Goal: Communication & Community: Answer question/provide support

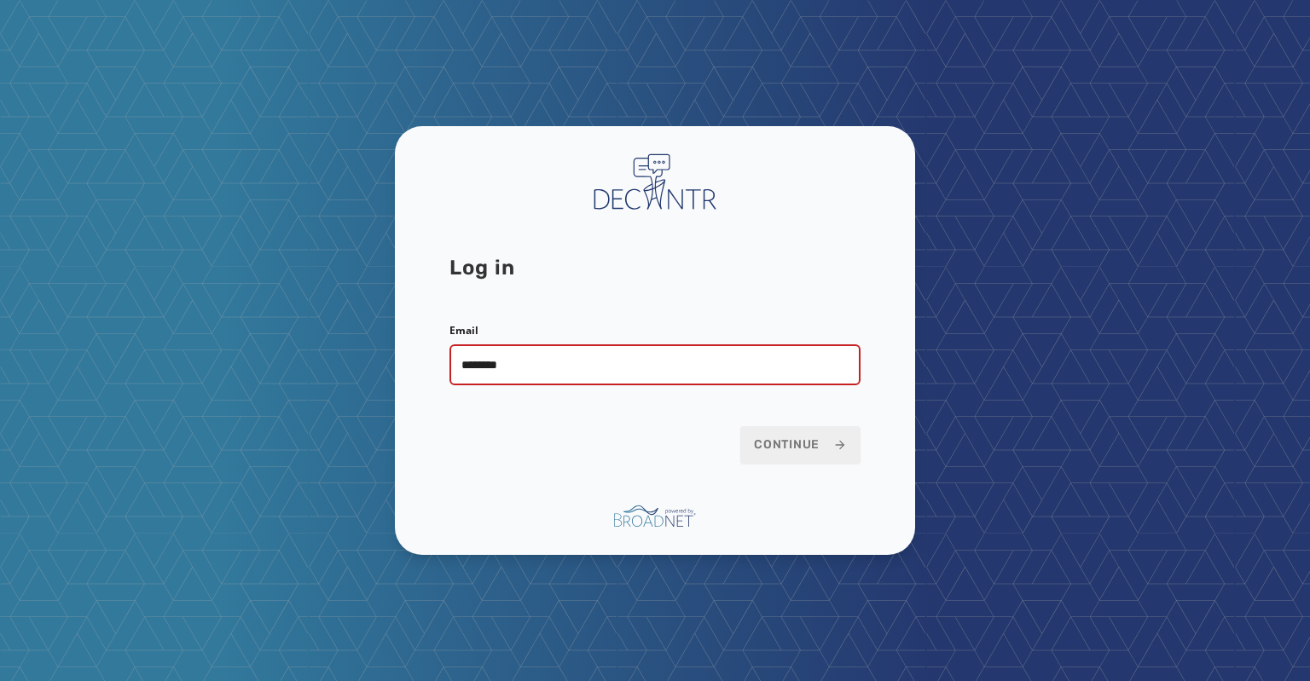
type input "**********"
click at [791, 453] on span "Continue" at bounding box center [800, 445] width 93 height 17
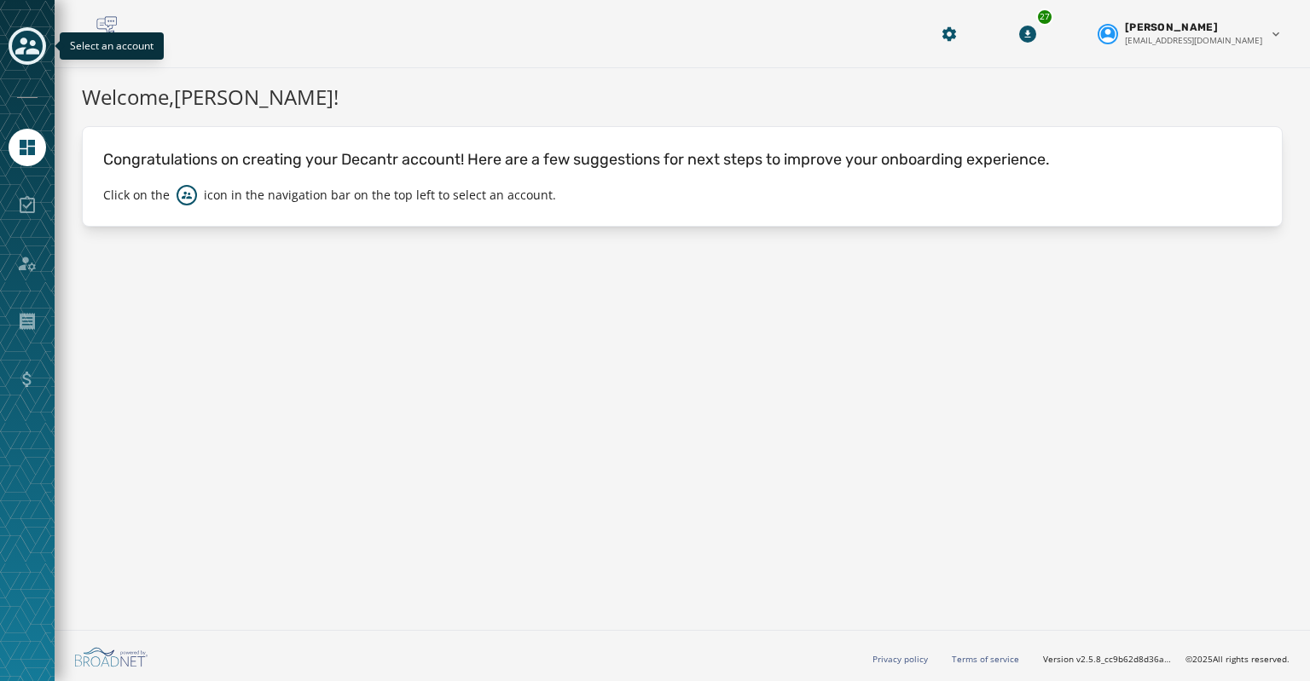
click at [17, 57] on icon "Toggle account select drawer" at bounding box center [27, 46] width 24 height 24
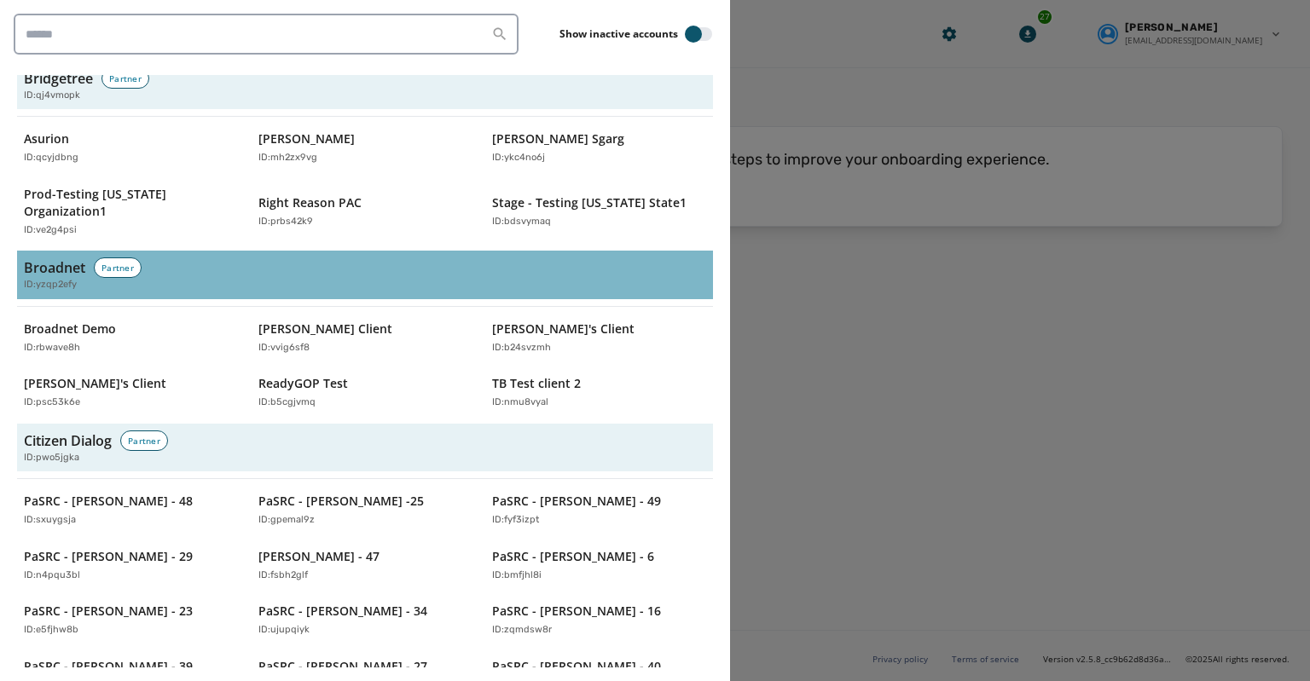
scroll to position [627, 0]
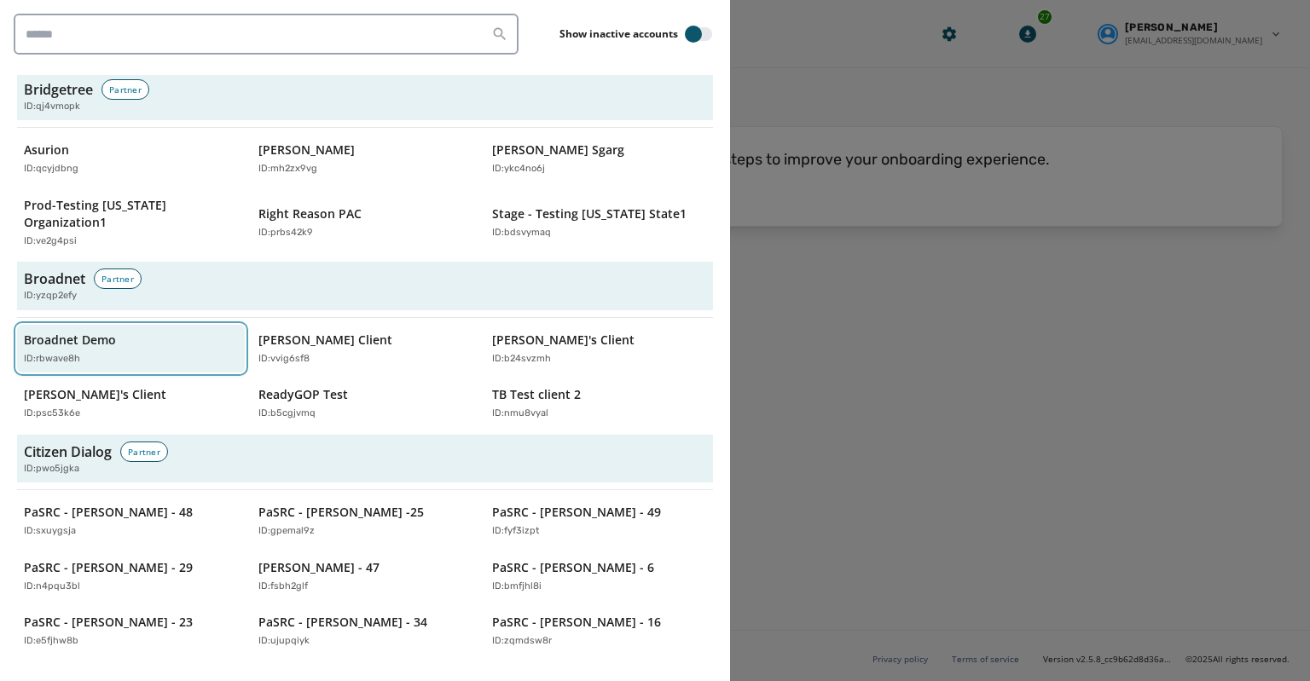
click at [62, 332] on p "Broadnet Demo" at bounding box center [70, 340] width 92 height 17
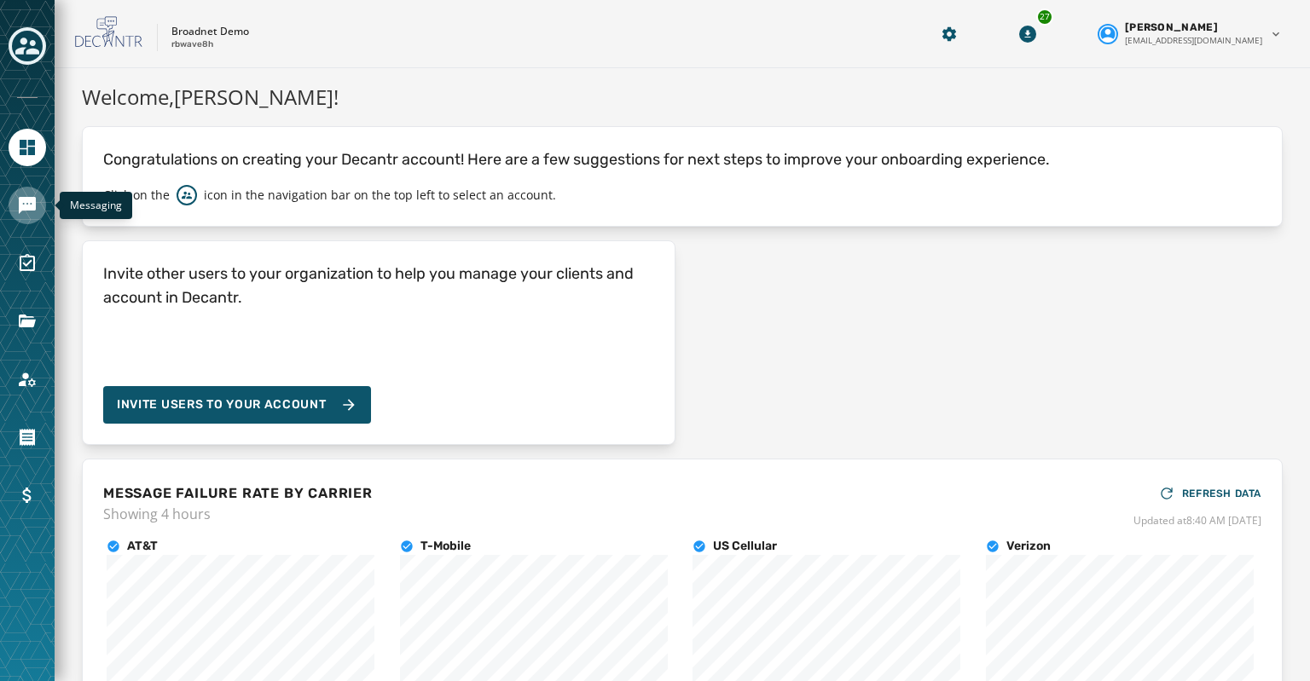
click at [24, 205] on icon "Navigate to Messaging" at bounding box center [27, 205] width 17 height 17
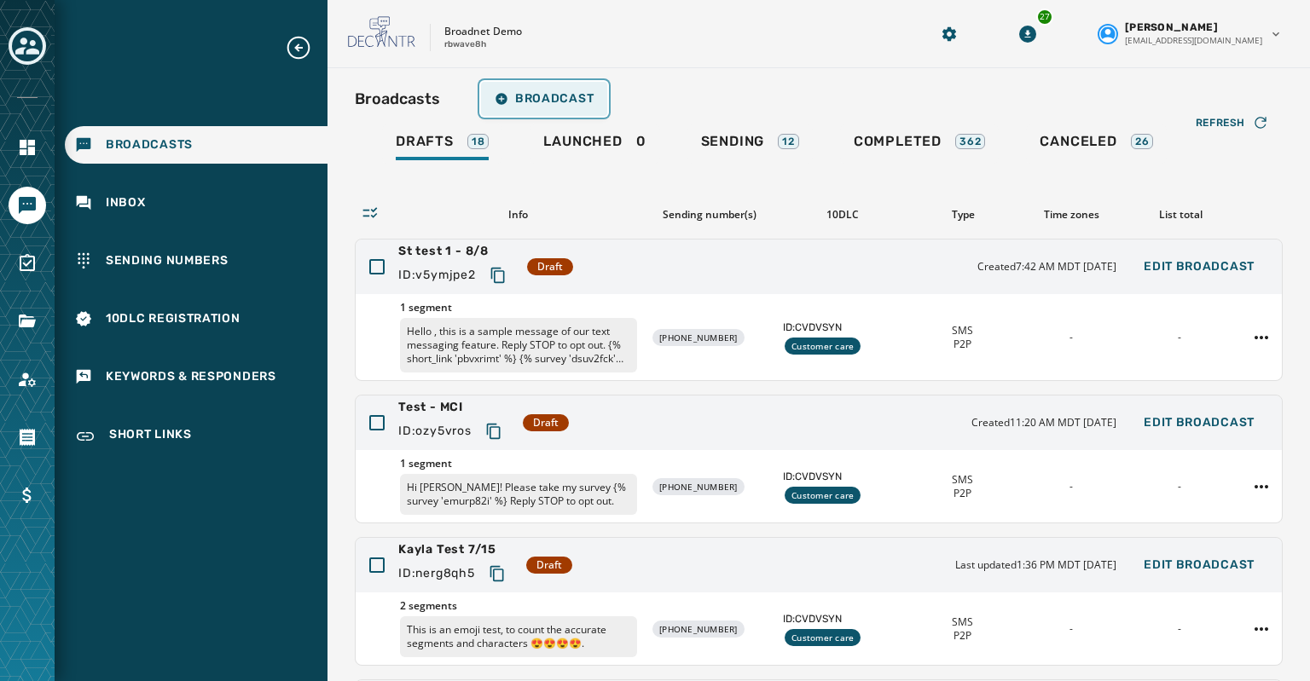
click at [534, 95] on span "Broadcast" at bounding box center [544, 99] width 99 height 14
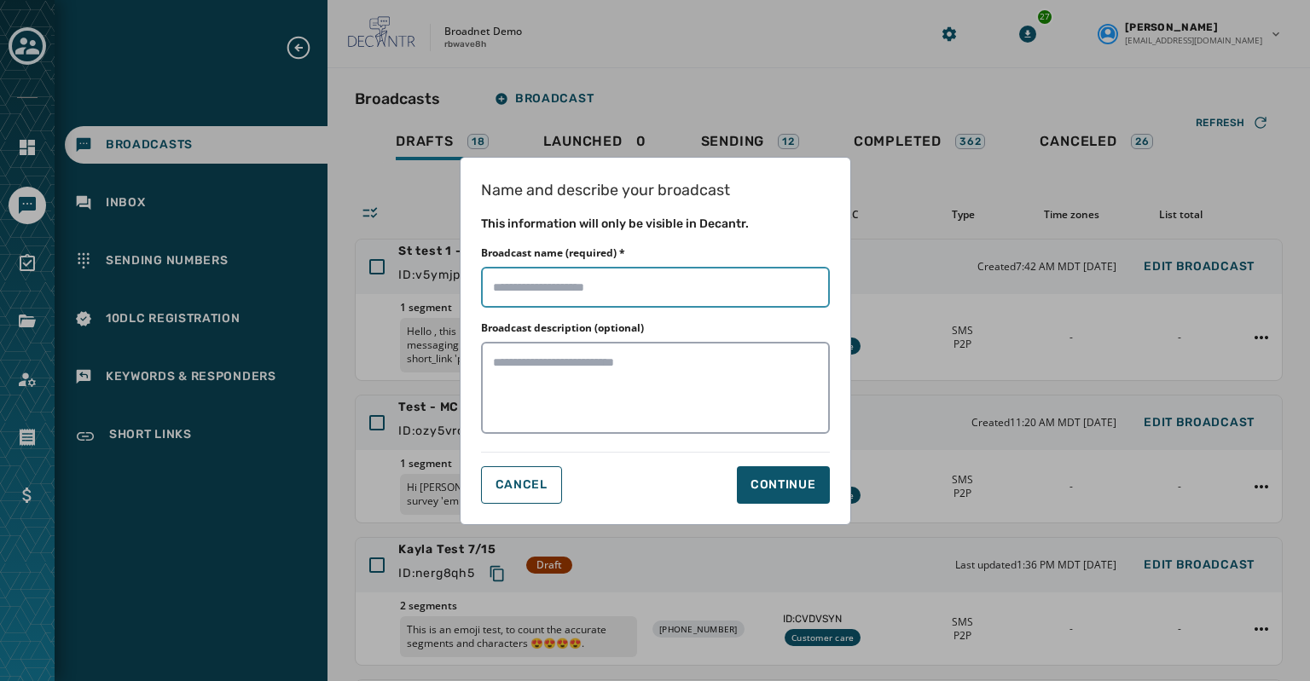
click at [517, 298] on input "Broadcast name (required) *" at bounding box center [655, 287] width 349 height 41
type input "**********"
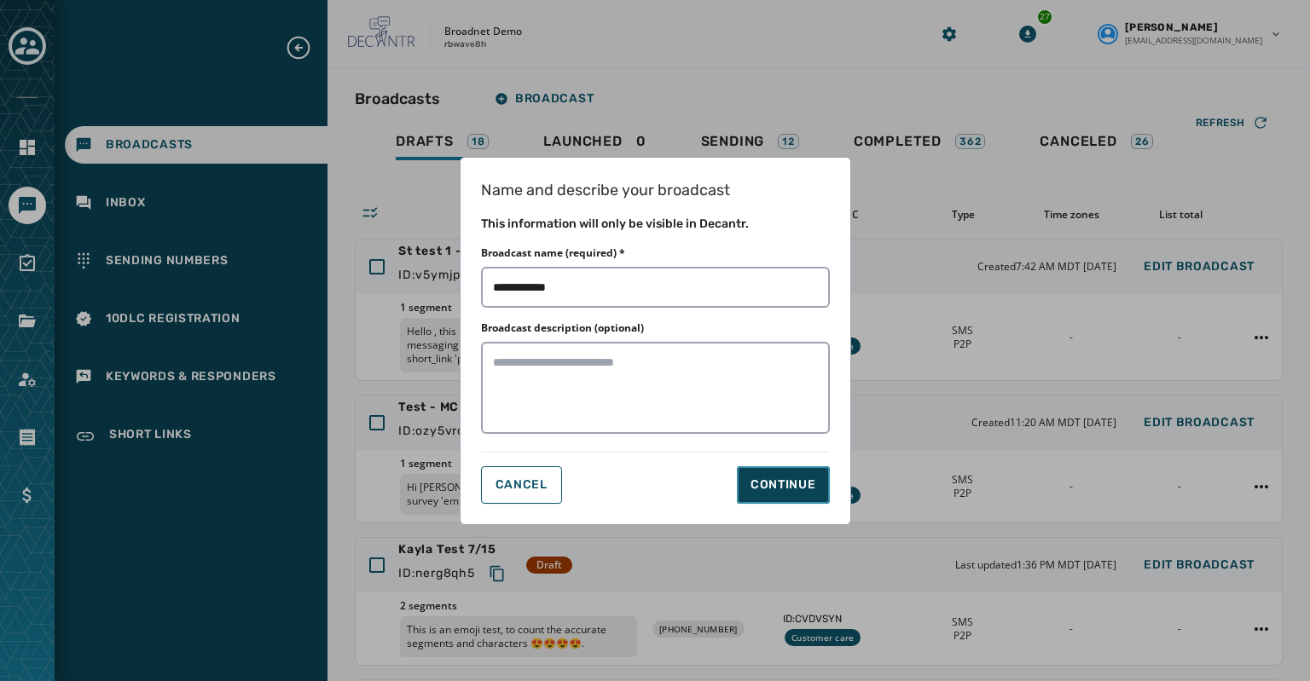
click at [769, 483] on div "Continue" at bounding box center [783, 485] width 66 height 17
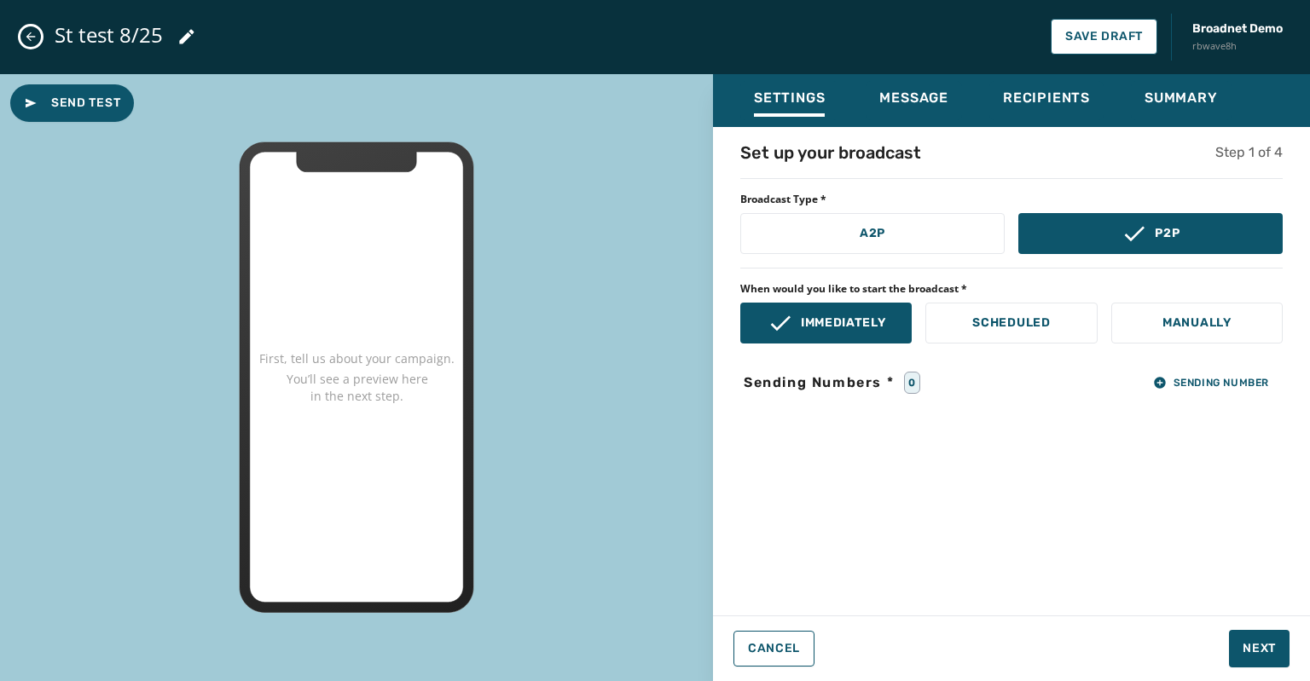
click at [784, 373] on span "Sending Numbers *" at bounding box center [818, 383] width 157 height 20
click at [1176, 385] on span "Sending Number" at bounding box center [1211, 383] width 116 height 14
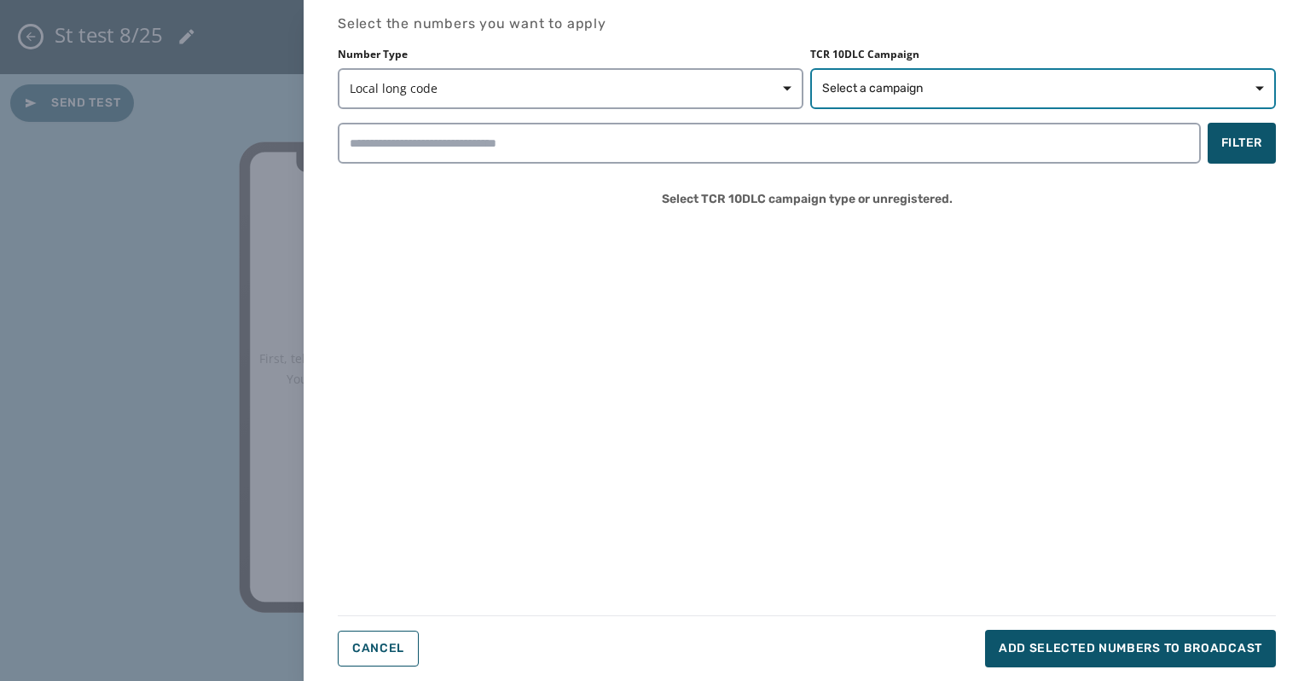
click at [834, 84] on span "Select a campaign" at bounding box center [872, 88] width 101 height 17
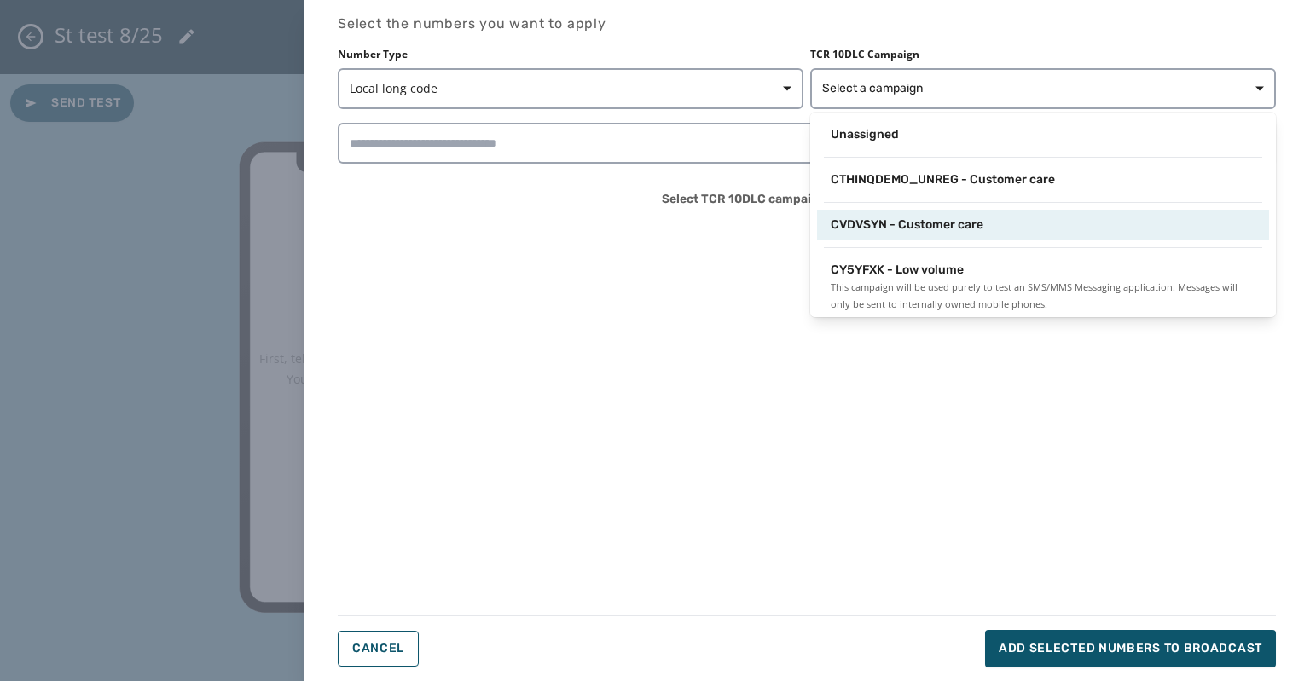
click at [940, 234] on div "CVDVSYN - Customer care" at bounding box center [1043, 225] width 452 height 31
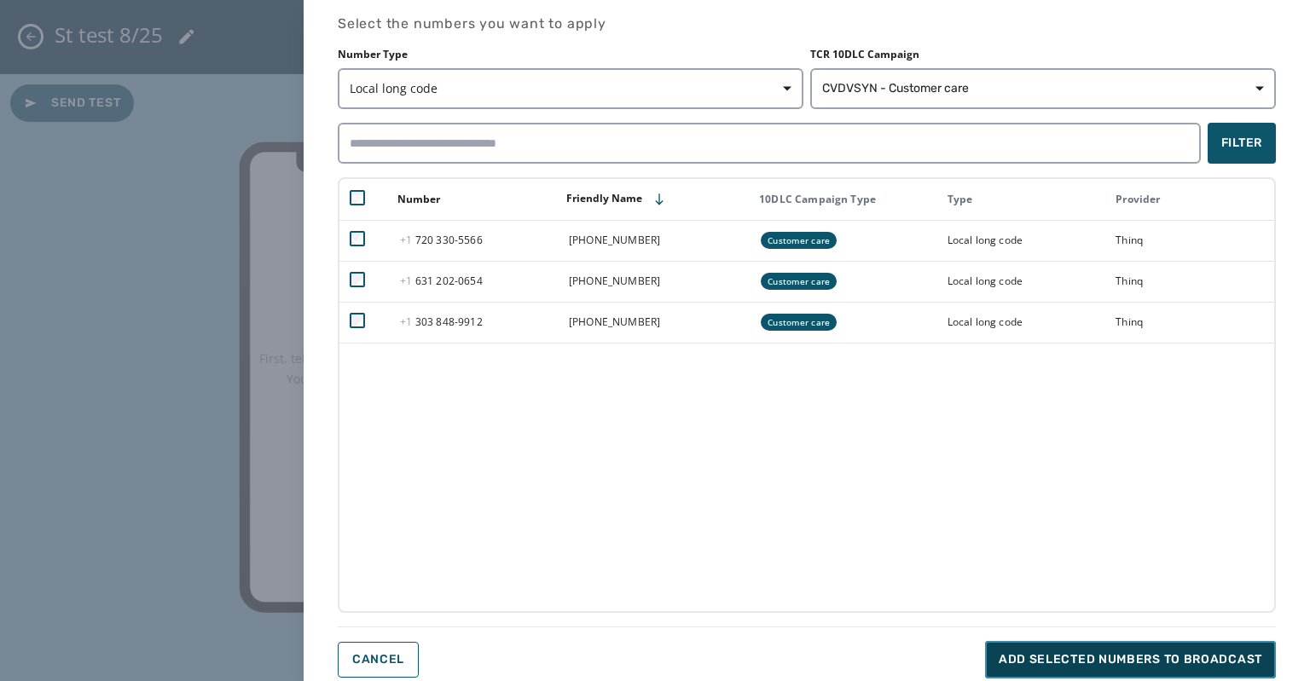
click at [1057, 660] on span "Add selected numbers to broadcast" at bounding box center [1129, 659] width 263 height 17
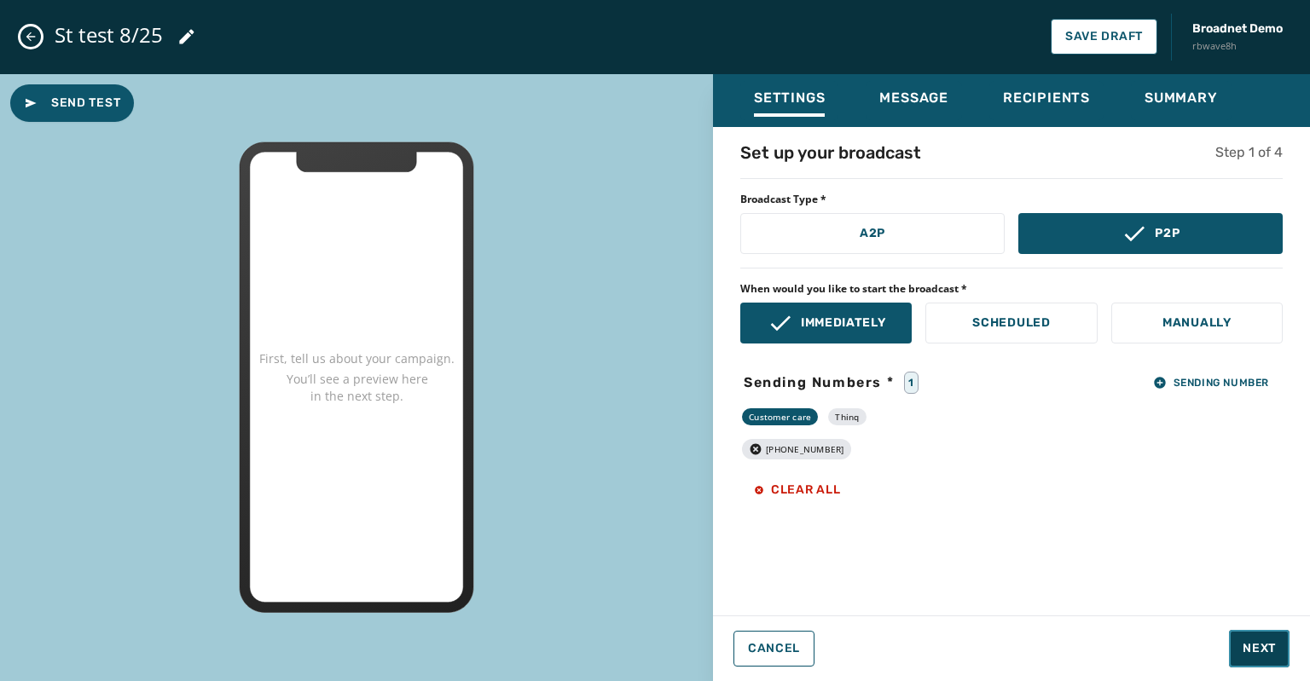
click at [1266, 648] on span "Next" at bounding box center [1258, 648] width 33 height 17
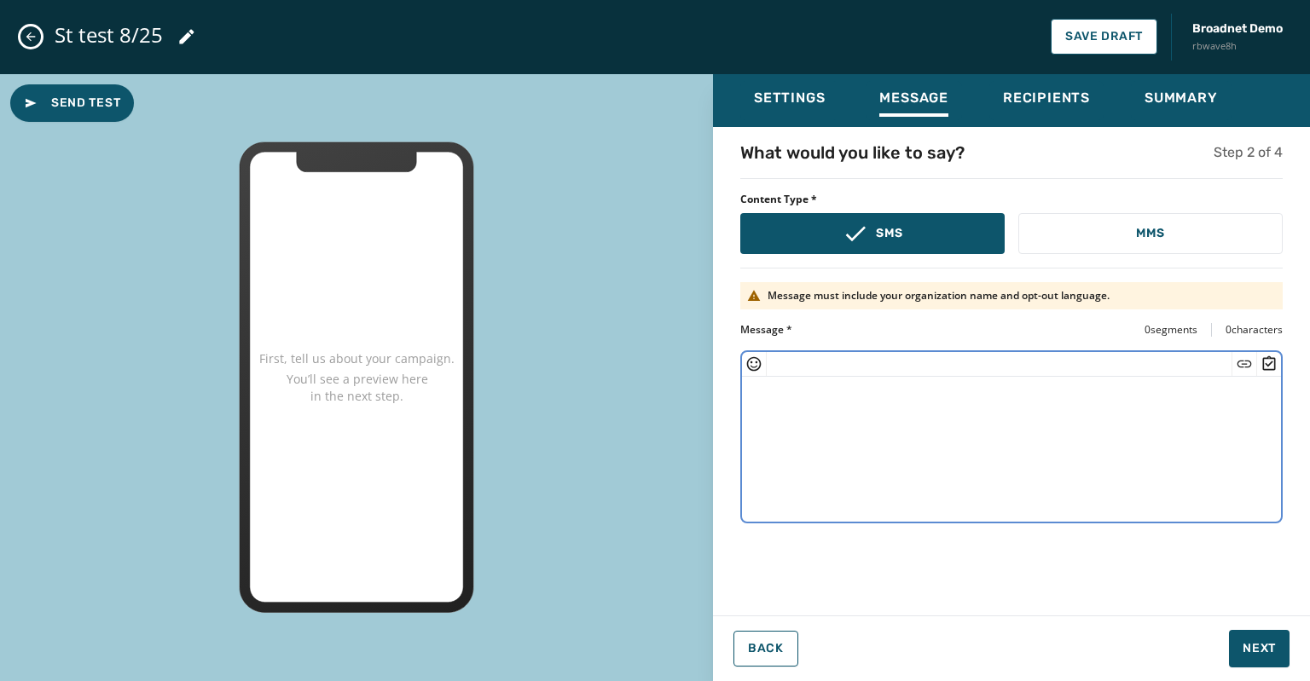
paste textarea "**********"
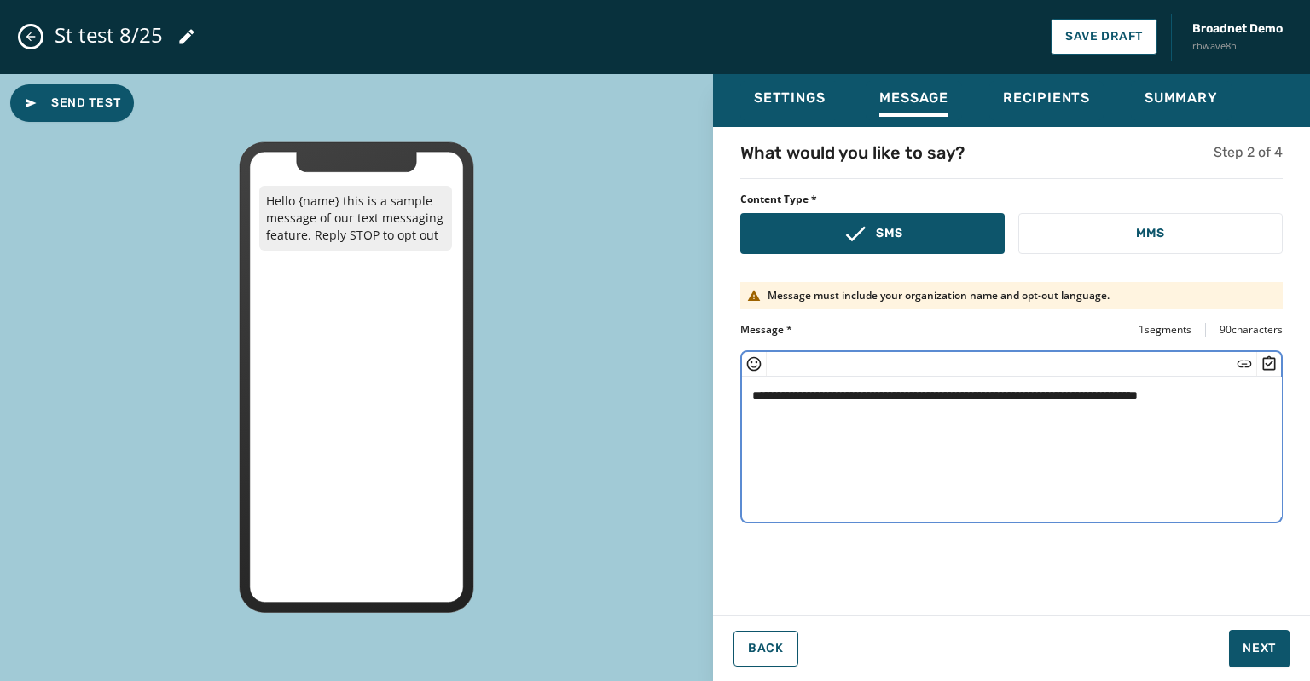
click at [823, 394] on textarea "**********" at bounding box center [1012, 447] width 540 height 140
type textarea "**********"
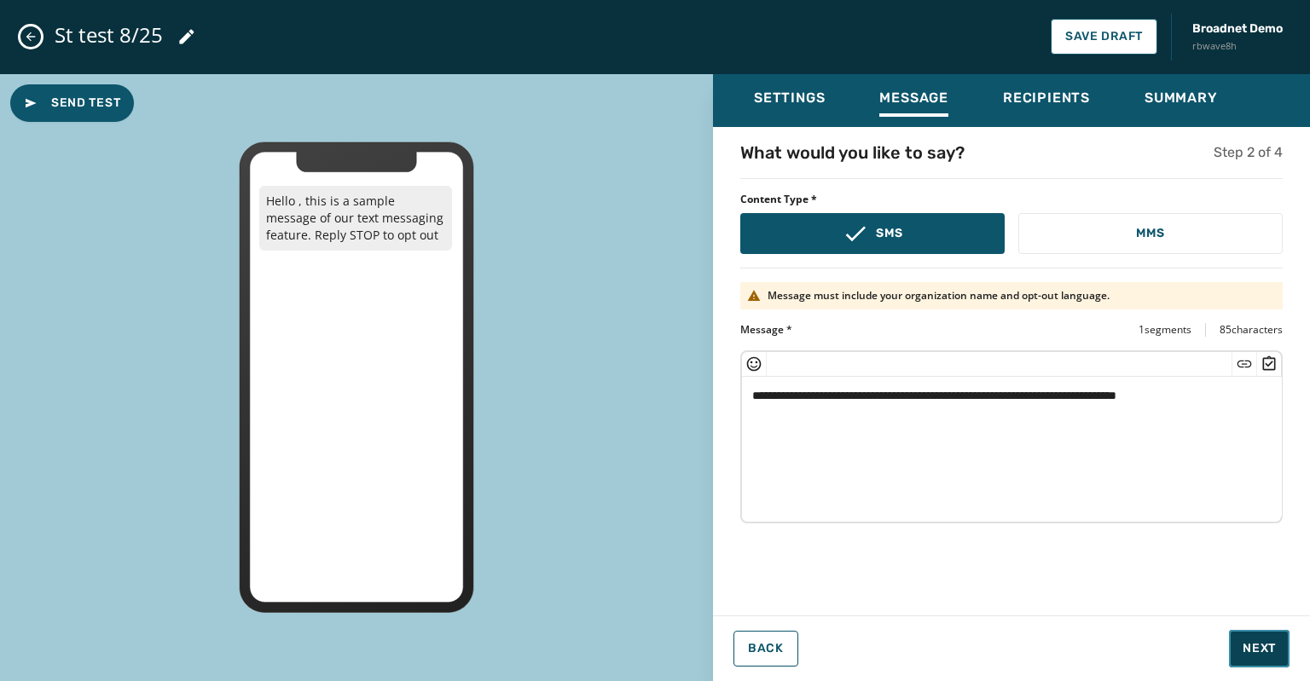
click at [1266, 647] on span "Next" at bounding box center [1258, 648] width 33 height 17
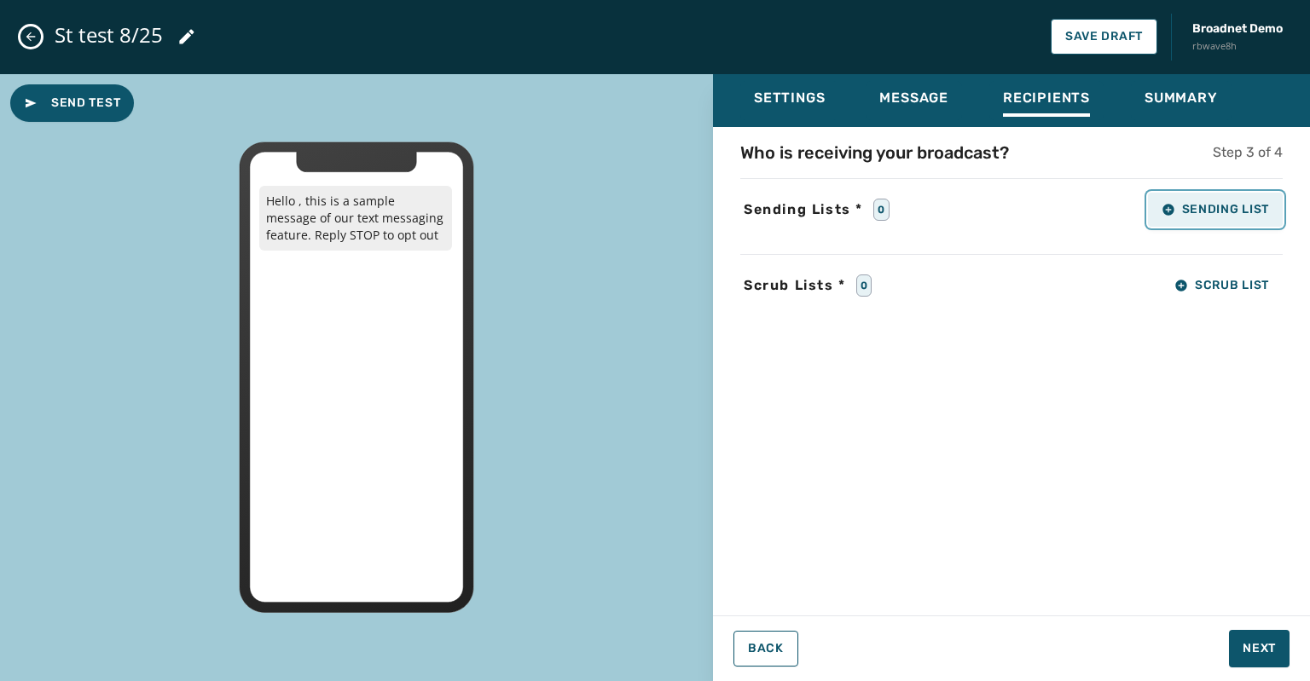
click at [1183, 217] on button "Sending List" at bounding box center [1215, 210] width 135 height 34
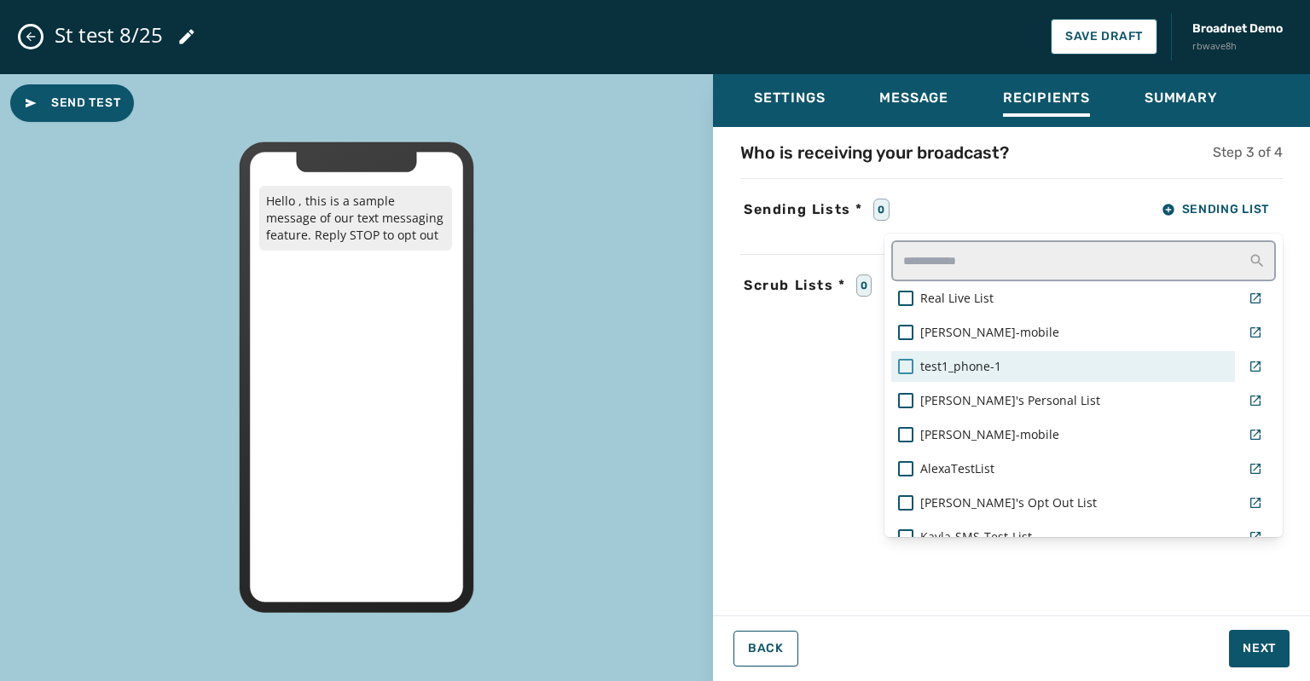
click at [903, 364] on div at bounding box center [905, 366] width 15 height 15
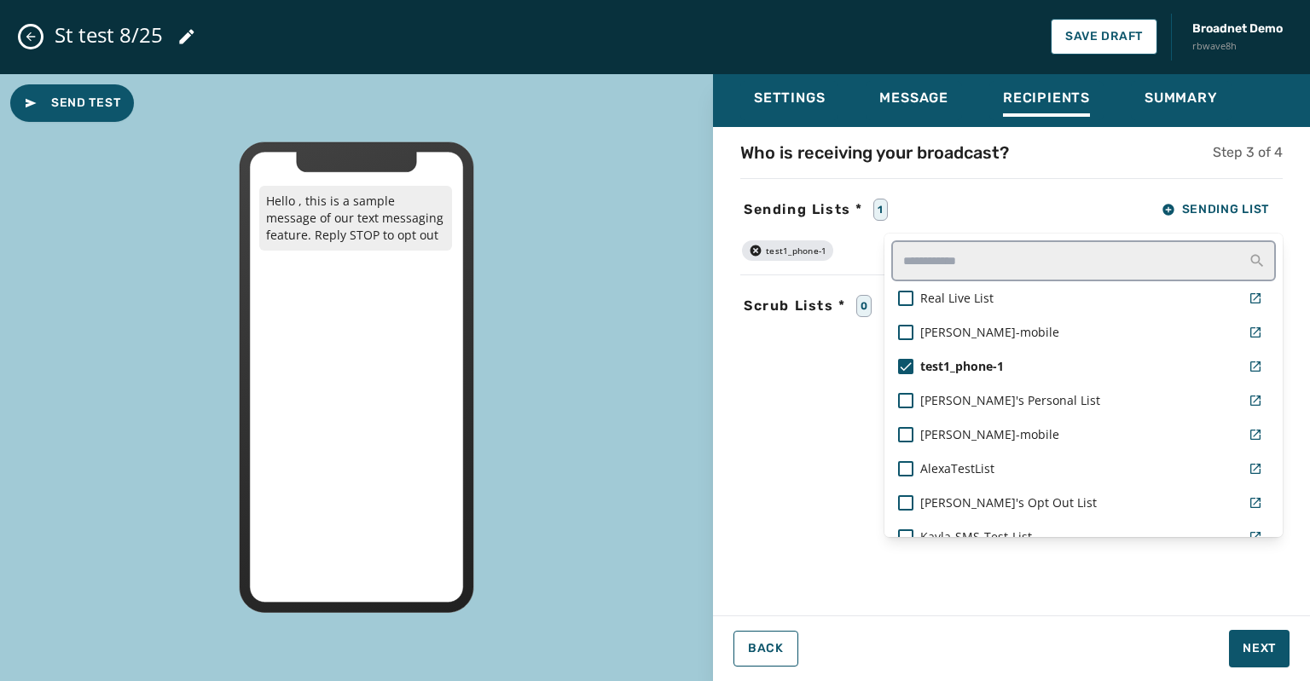
click at [1258, 640] on div "Settings Message Recipients Summary Who is receiving your broadcast? Step 3 of …" at bounding box center [1011, 371] width 597 height 594
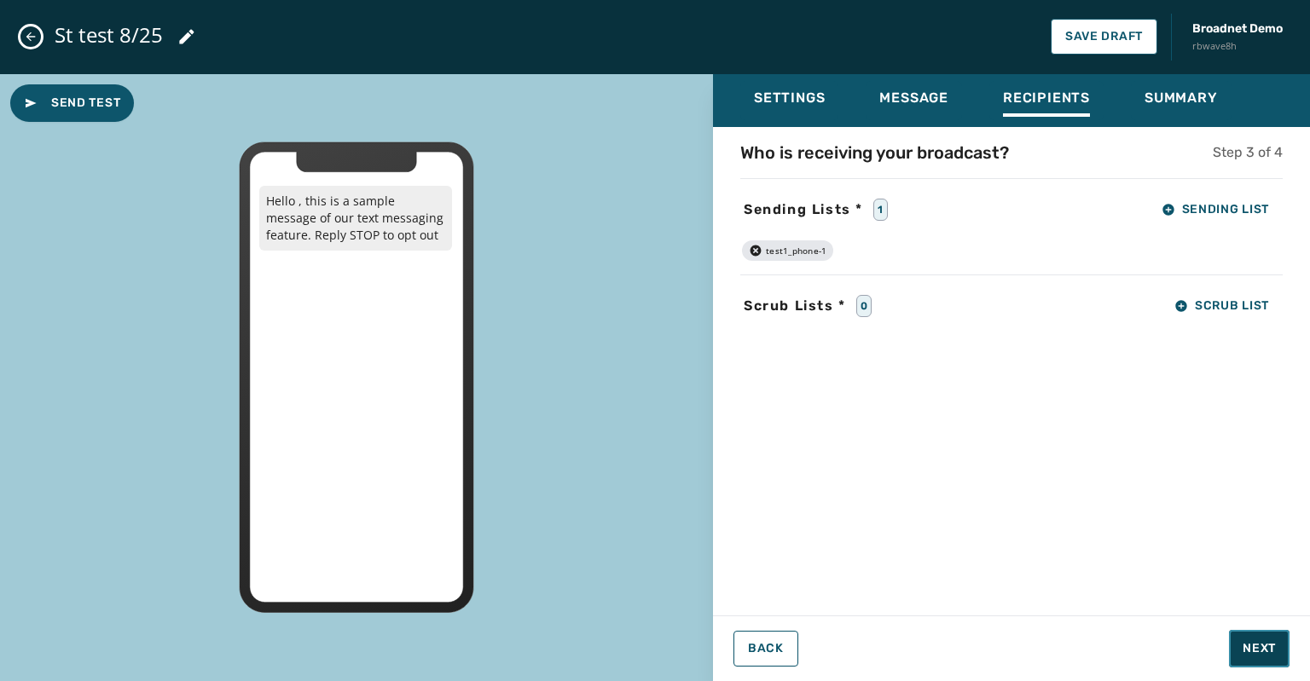
click at [1245, 652] on span "Next" at bounding box center [1258, 648] width 33 height 17
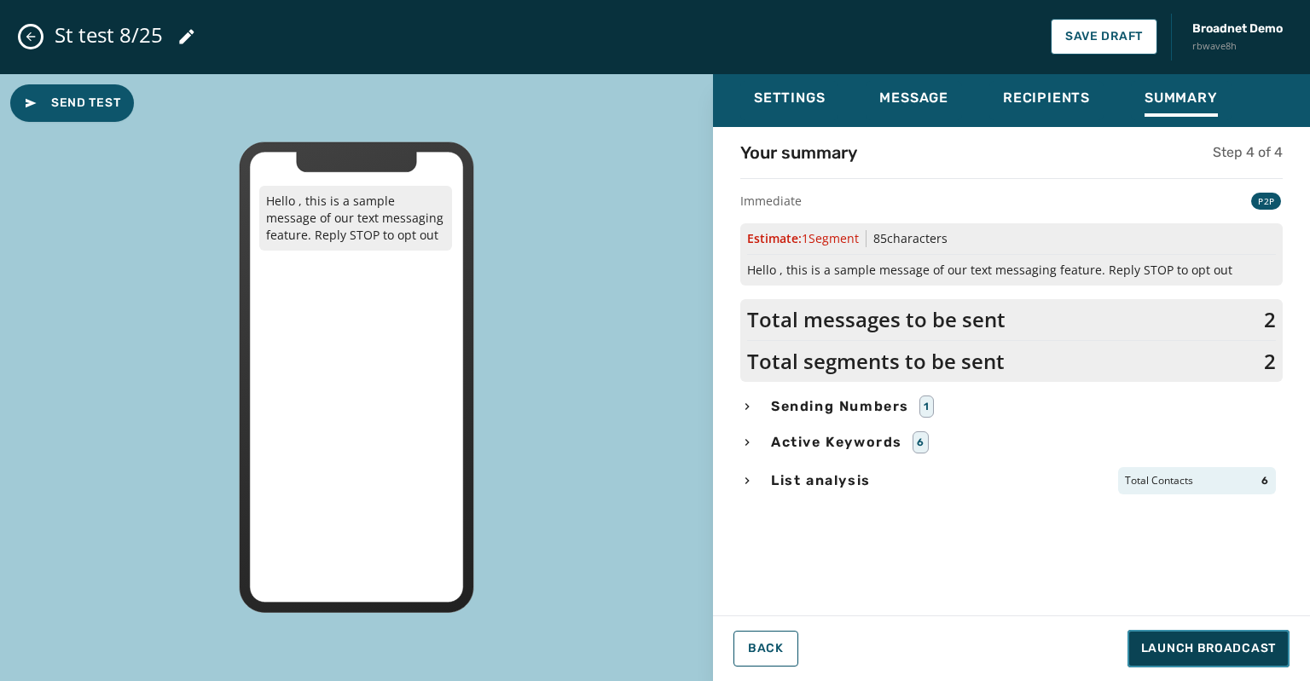
click at [1180, 647] on span "Launch Broadcast" at bounding box center [1208, 648] width 135 height 17
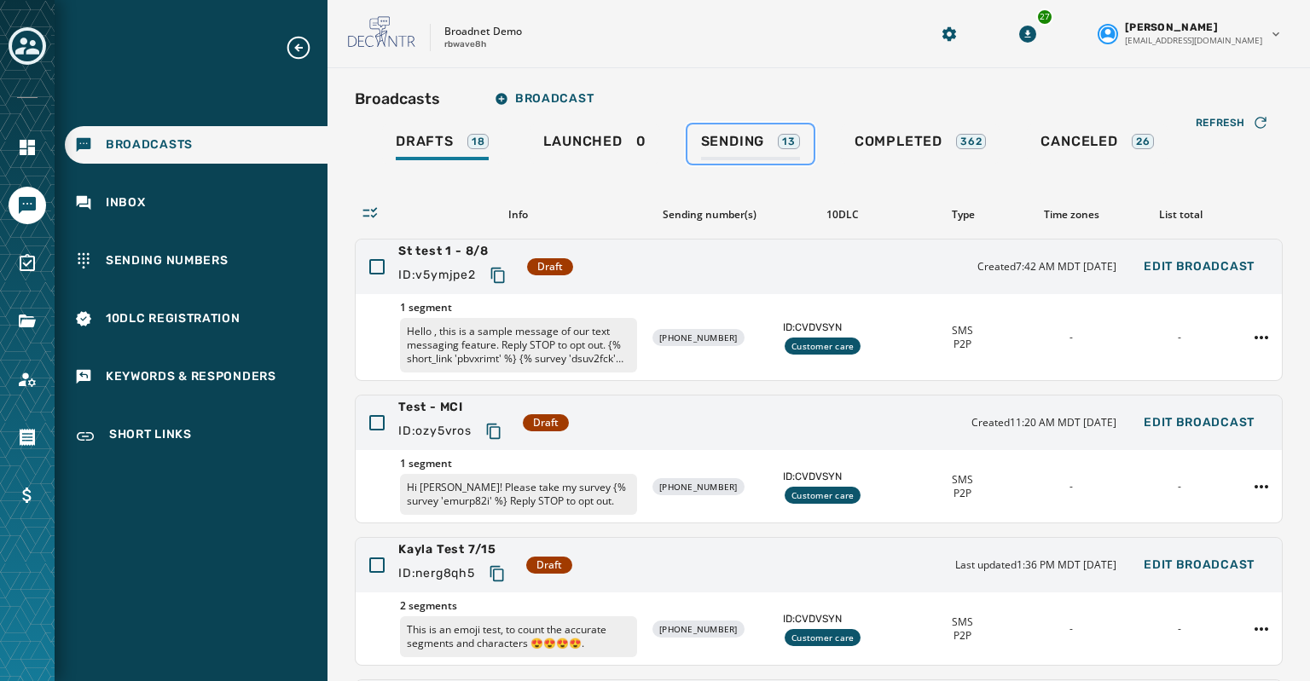
click at [729, 154] on div "Sending 13" at bounding box center [750, 146] width 99 height 27
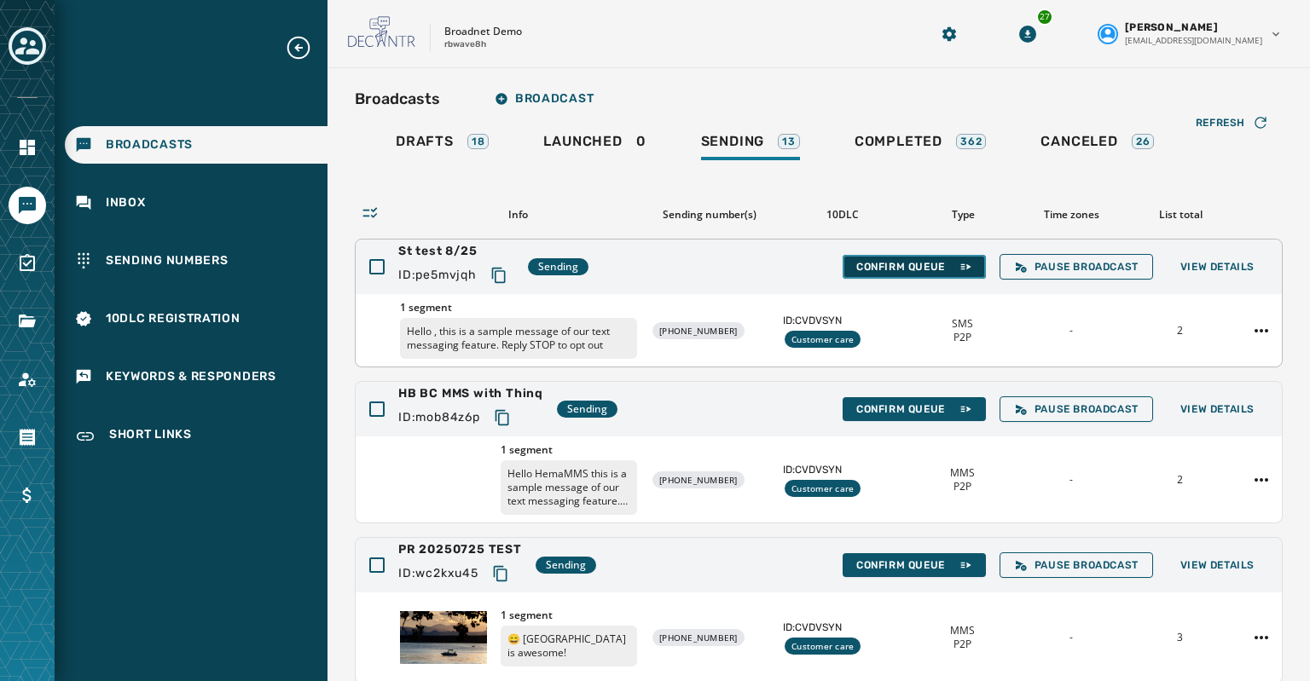
click at [885, 260] on span "Confirm Queue" at bounding box center [914, 267] width 116 height 14
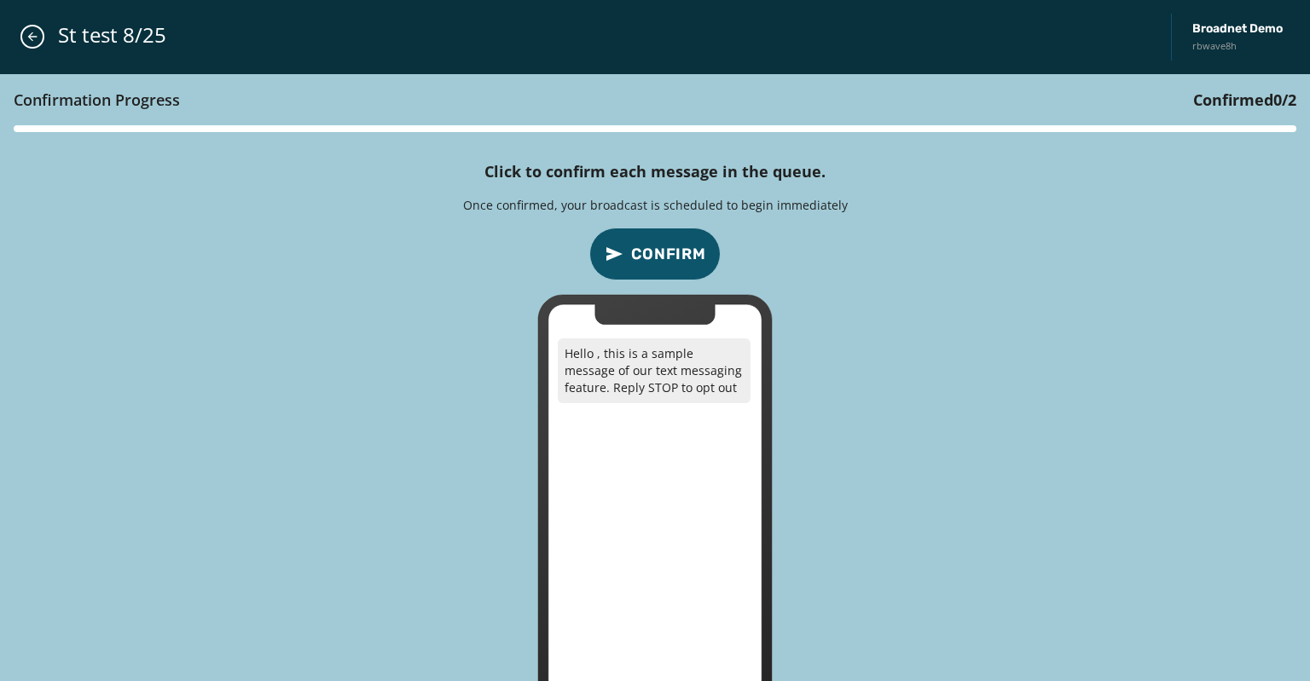
click at [672, 234] on button "Confirm" at bounding box center [654, 254] width 131 height 53
click at [657, 267] on button "Confirm" at bounding box center [654, 254] width 131 height 53
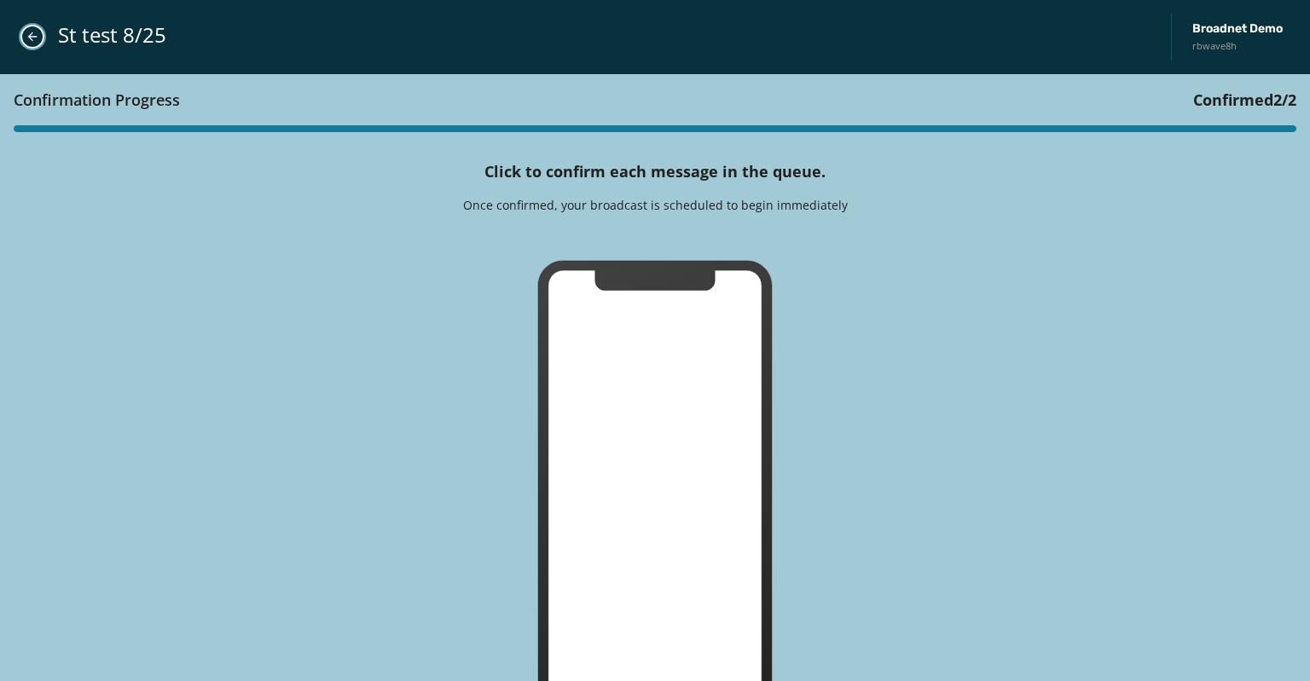
click at [35, 26] on button "Close admin drawer" at bounding box center [32, 37] width 24 height 24
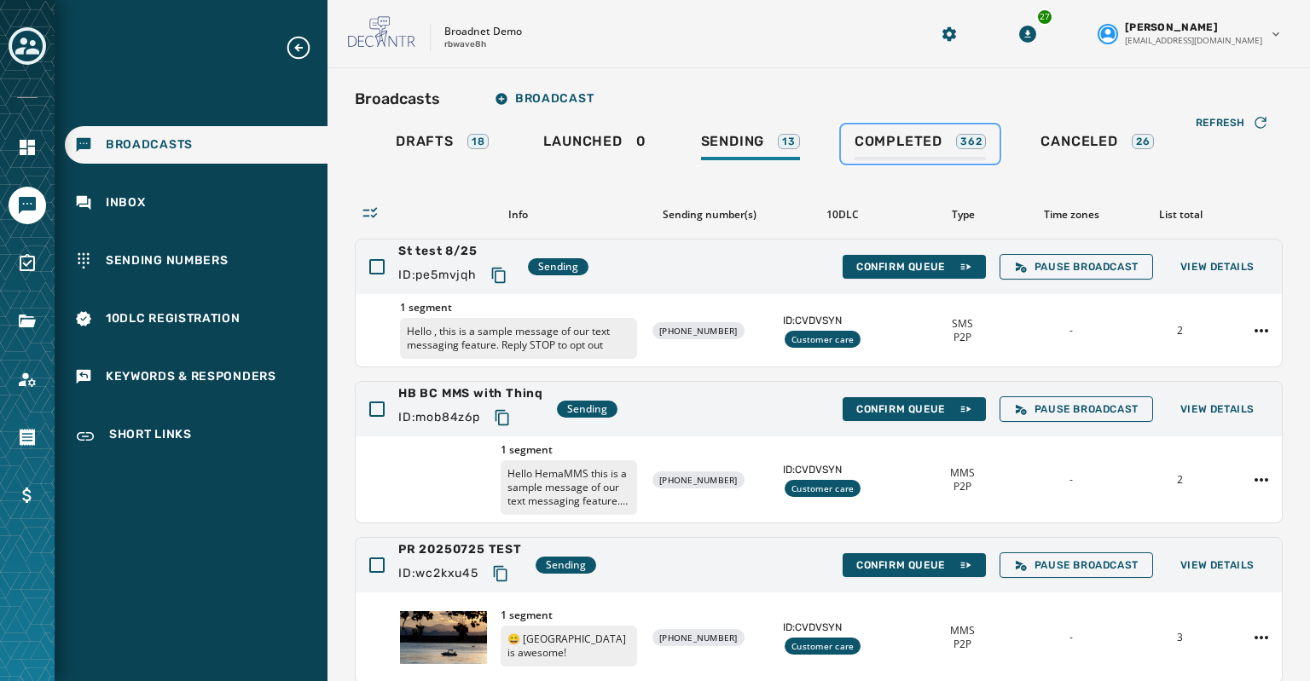
click at [892, 148] on span "Completed" at bounding box center [898, 141] width 88 height 17
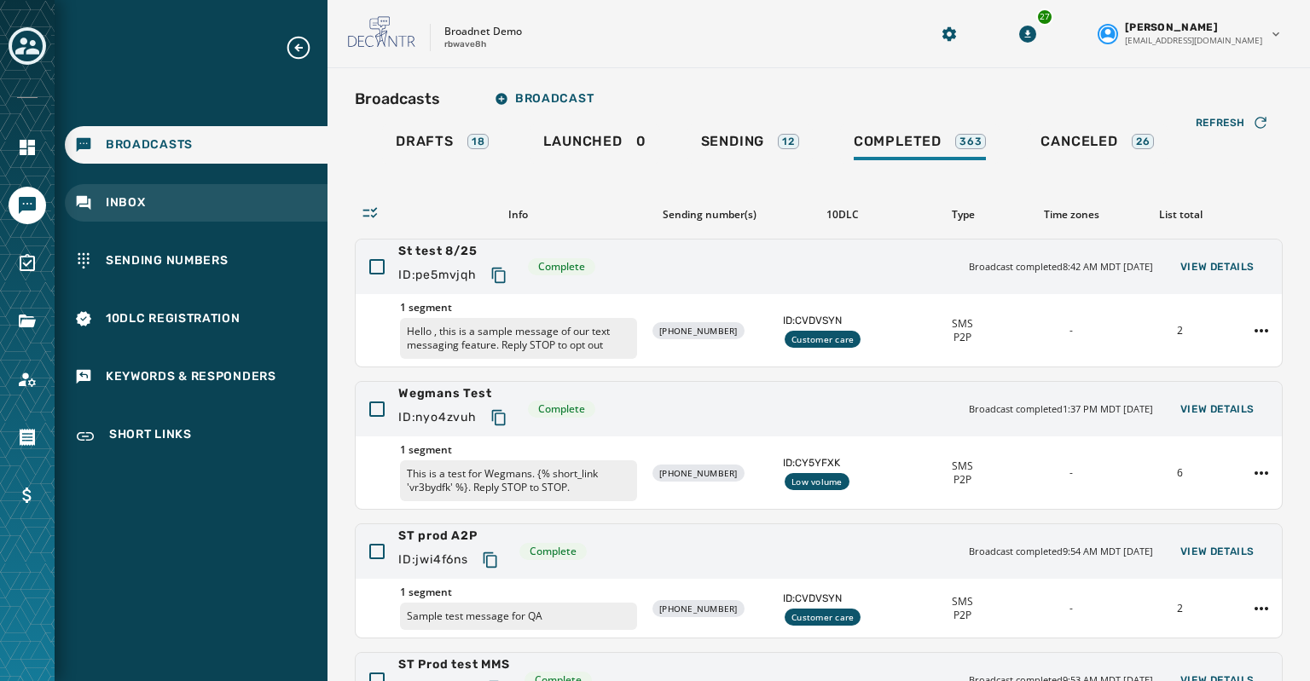
click at [139, 204] on span "Inbox" at bounding box center [126, 202] width 40 height 17
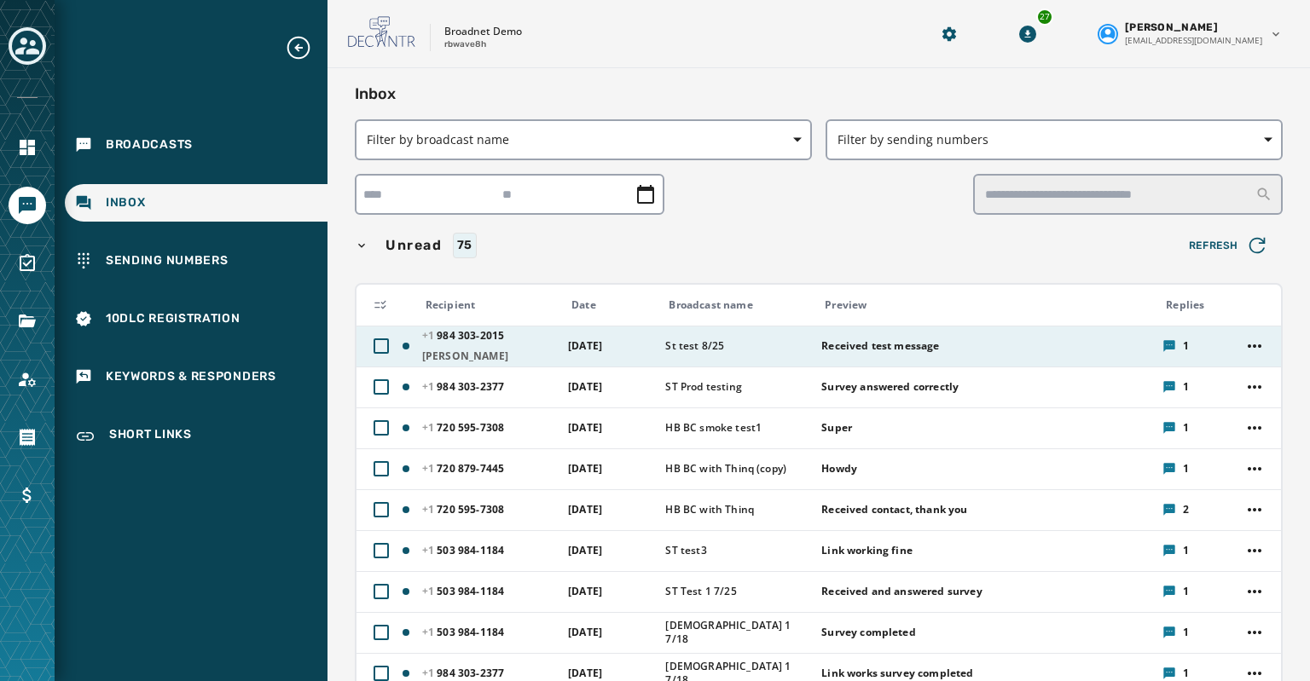
click at [801, 350] on span "St test 8/25" at bounding box center [737, 346] width 145 height 14
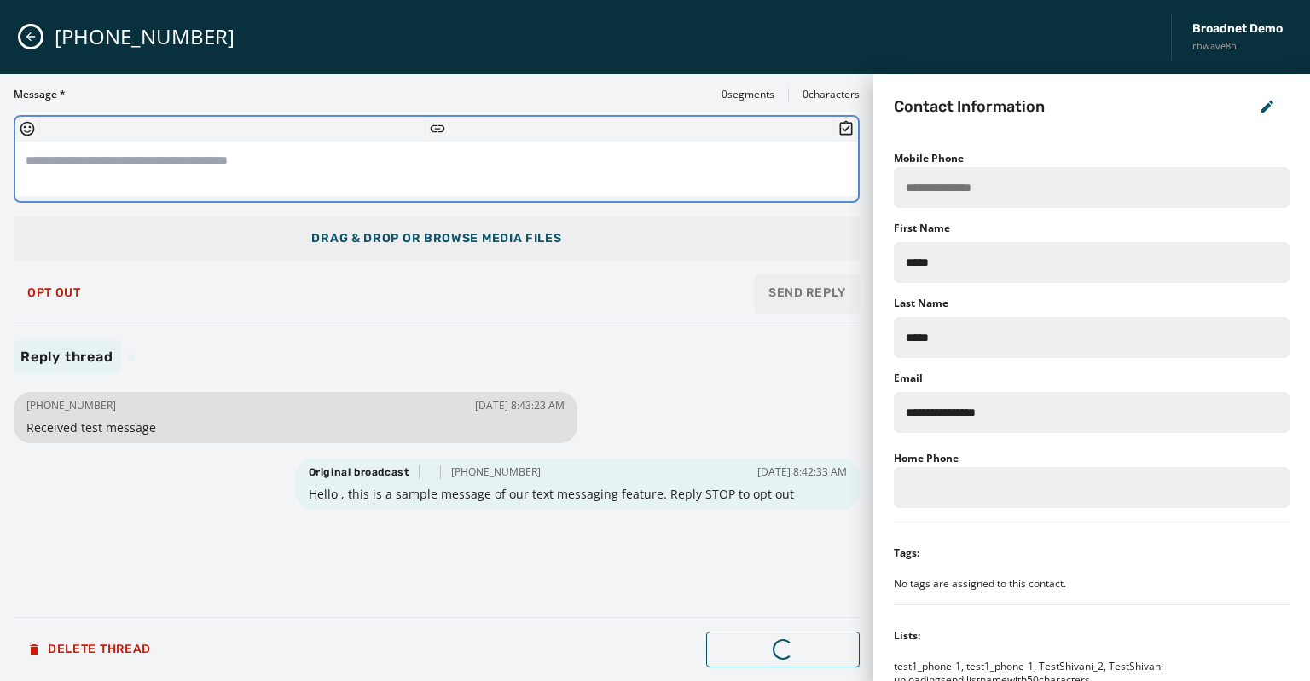
click at [51, 159] on textarea at bounding box center [436, 169] width 842 height 55
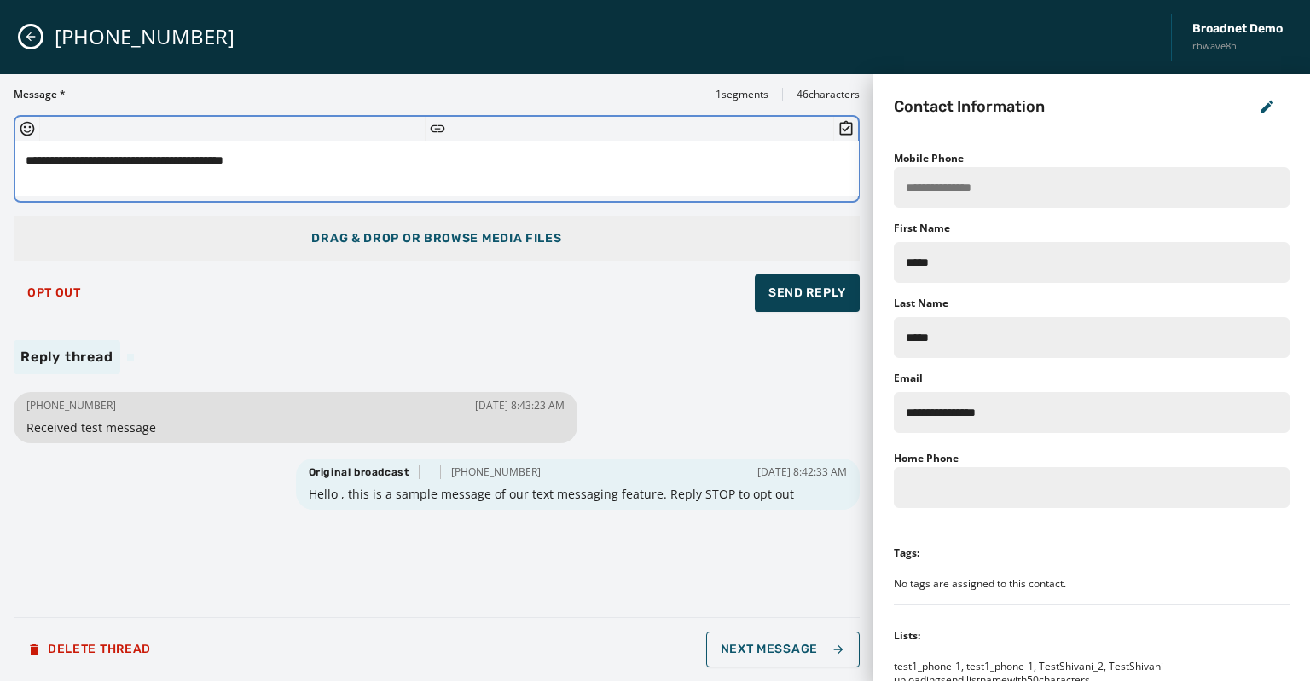
type textarea "**********"
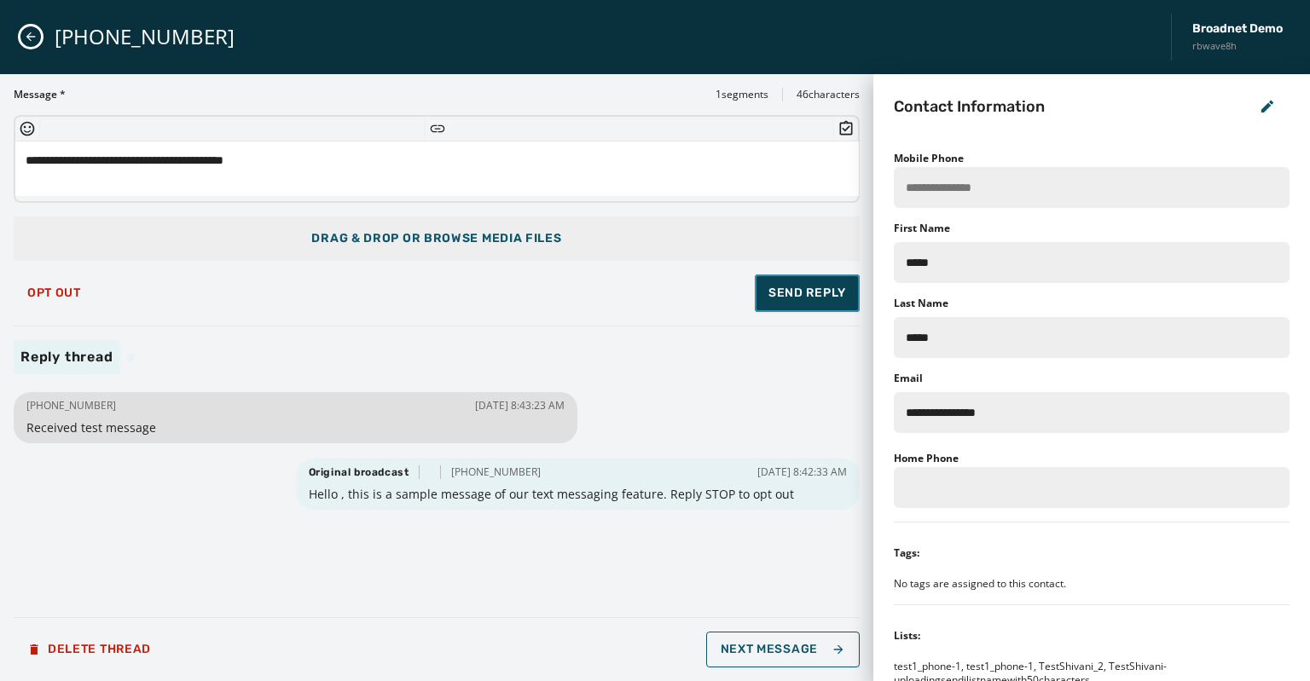
click at [788, 290] on span "Send Reply" at bounding box center [807, 293] width 78 height 17
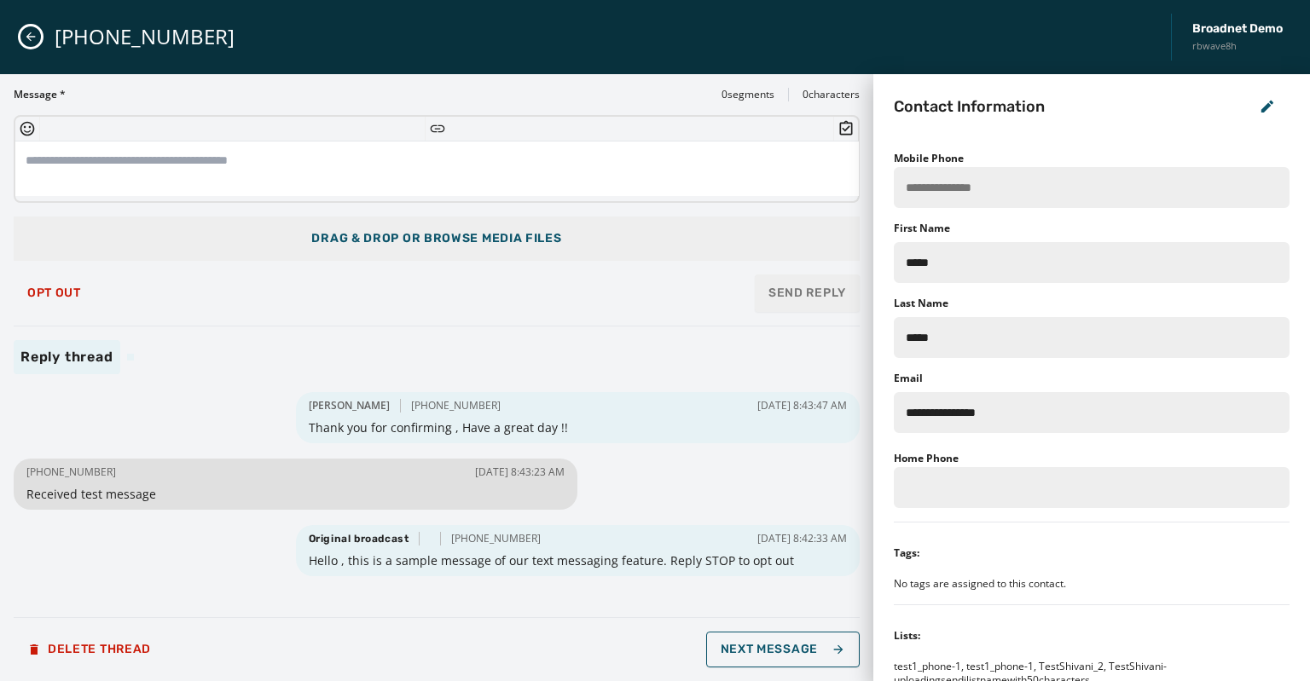
click at [18, 38] on div "[PHONE_NUMBER] Broadnet Demo rbwave8h" at bounding box center [655, 37] width 1310 height 74
click at [20, 40] on div "[PHONE_NUMBER] Broadnet Demo rbwave8h" at bounding box center [655, 37] width 1310 height 74
click at [32, 33] on icon "Close admin drawer" at bounding box center [31, 37] width 14 height 14
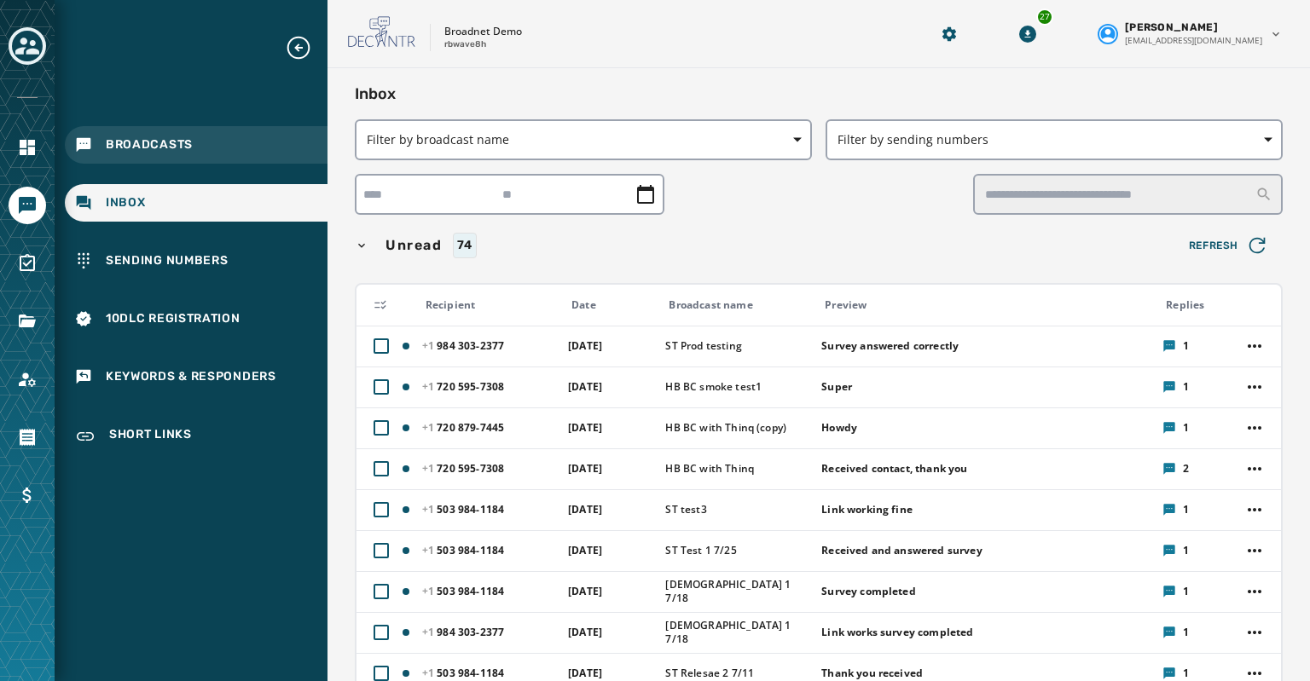
click at [133, 152] on span "Broadcasts" at bounding box center [149, 144] width 87 height 17
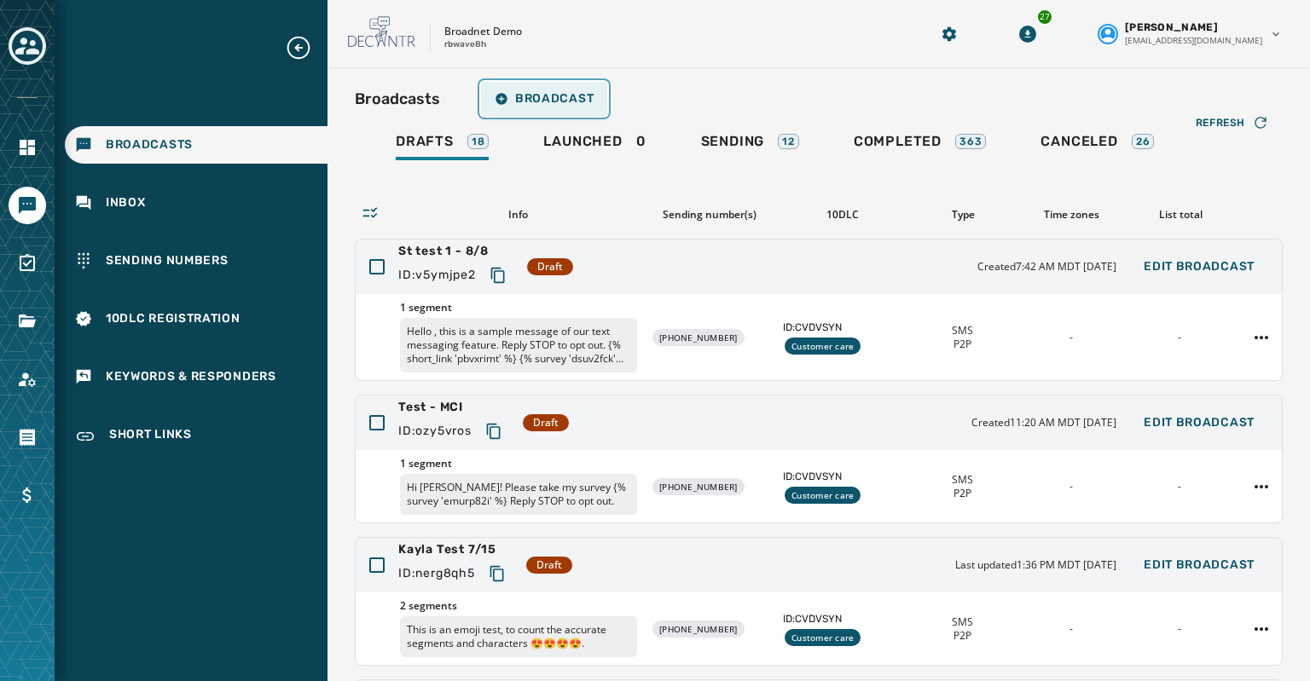
click at [558, 90] on button "Broadcast" at bounding box center [544, 99] width 126 height 34
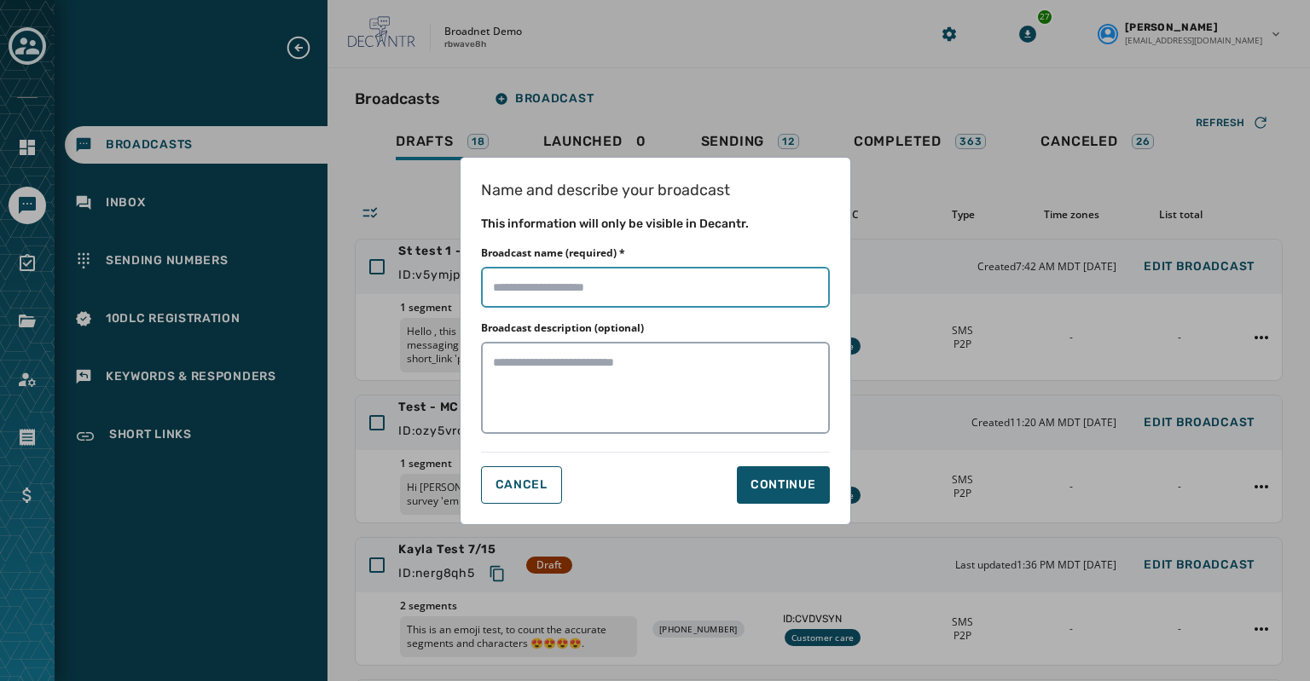
click at [511, 304] on input "Broadcast name (required) *" at bounding box center [655, 287] width 349 height 41
type input "**********"
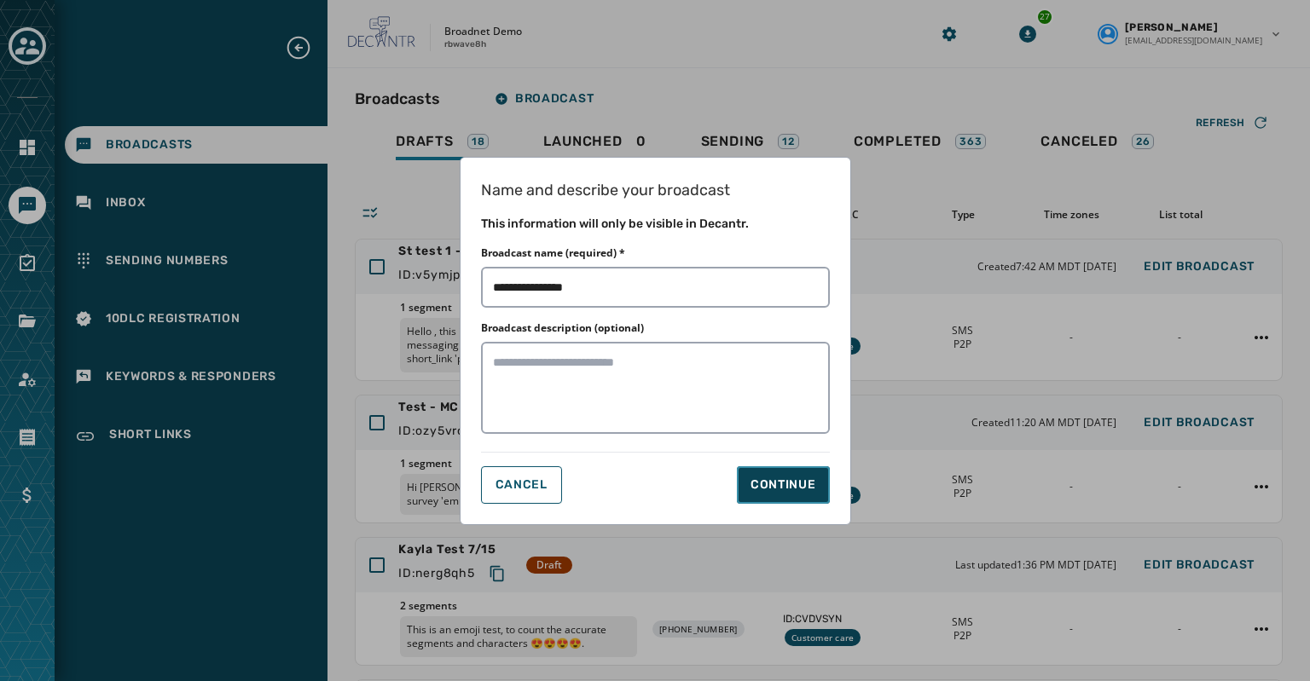
click at [780, 490] on div "Continue" at bounding box center [783, 485] width 66 height 17
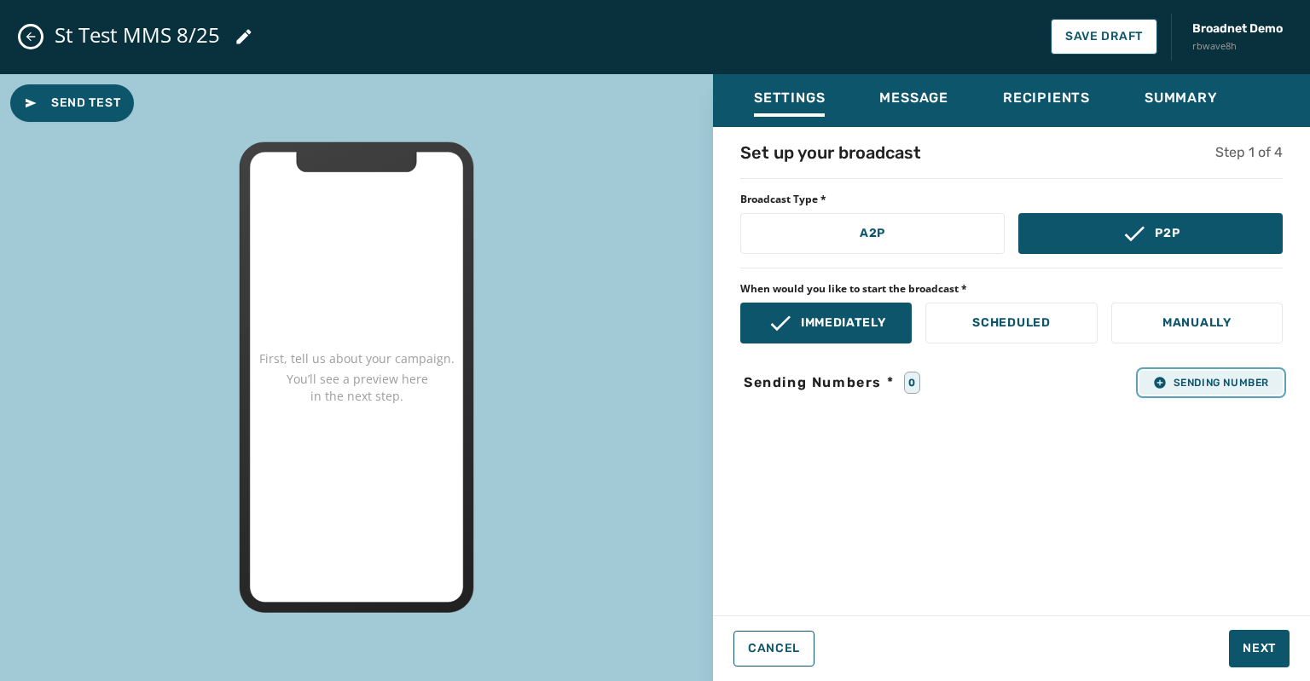
click at [1196, 376] on span "Sending Number" at bounding box center [1211, 383] width 116 height 14
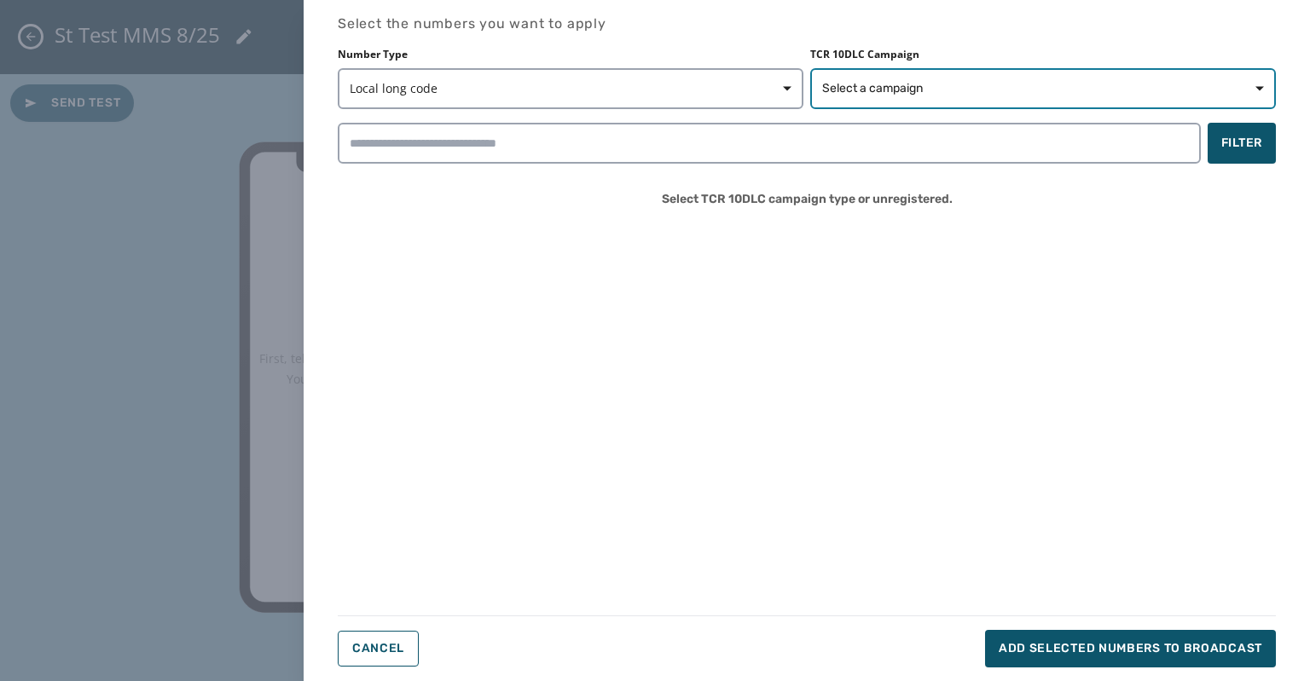
click at [913, 88] on span "Select a campaign" at bounding box center [872, 88] width 101 height 17
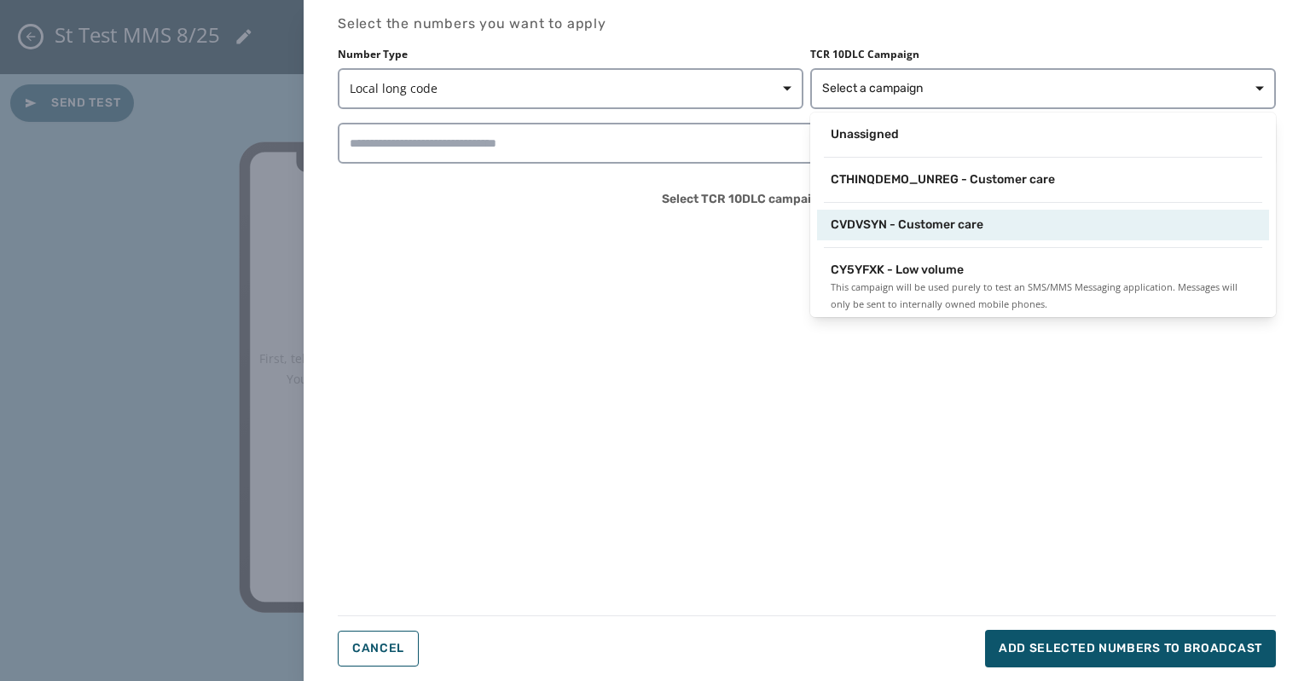
click at [900, 234] on div "CVDVSYN - Customer care" at bounding box center [1043, 225] width 452 height 31
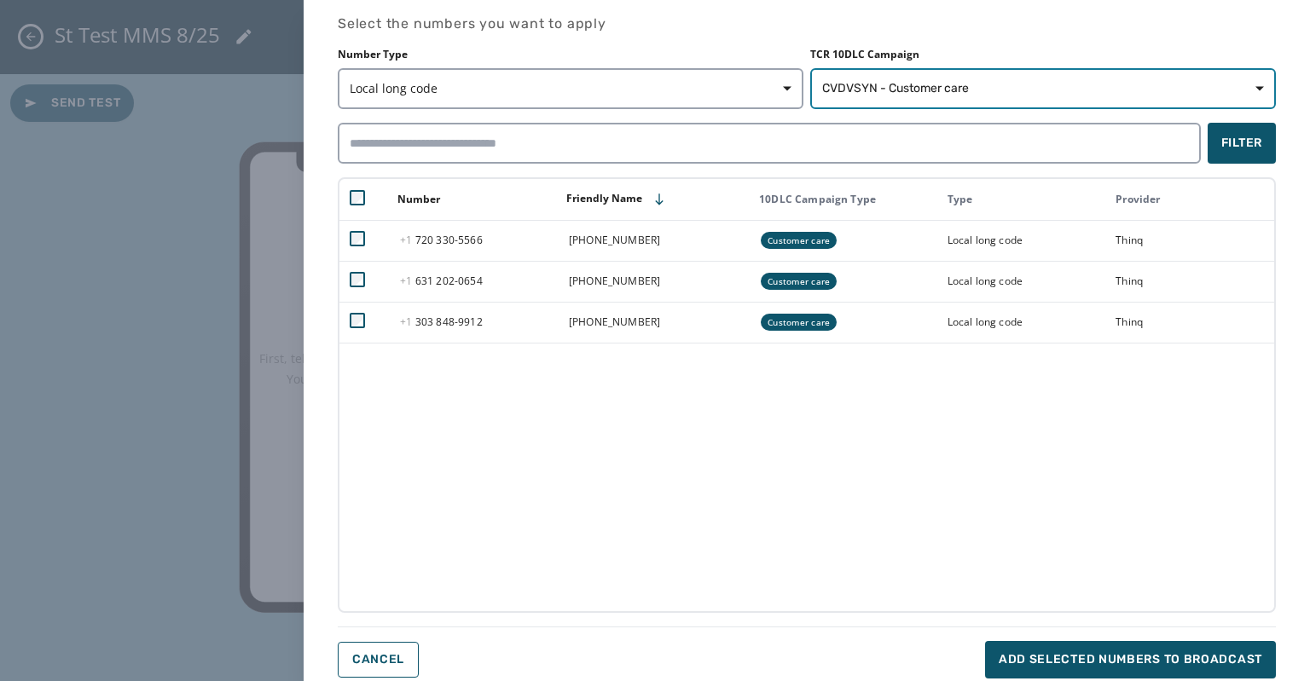
click at [869, 81] on span "CVDVSYN - Customer care" at bounding box center [895, 88] width 147 height 17
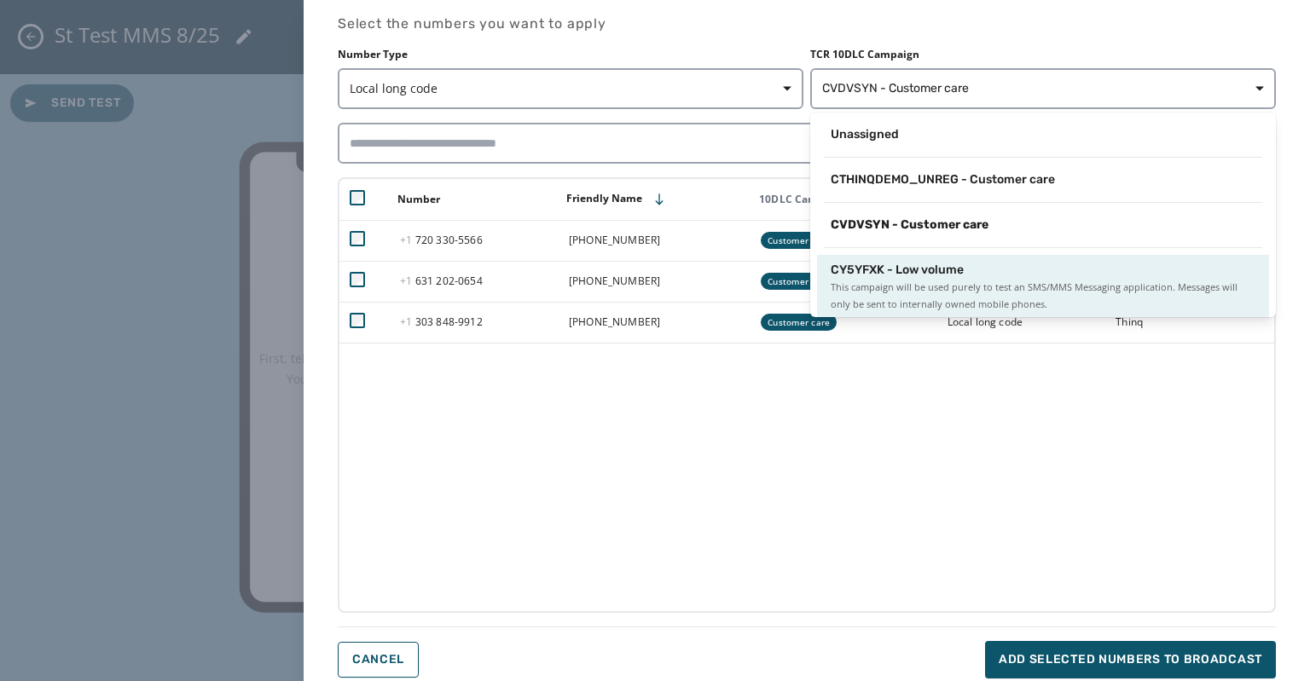
scroll to position [2, 0]
click at [876, 281] on span "This campaign will be used purely to test an SMS/MMS Messaging application. Mes…" at bounding box center [1042, 294] width 425 height 34
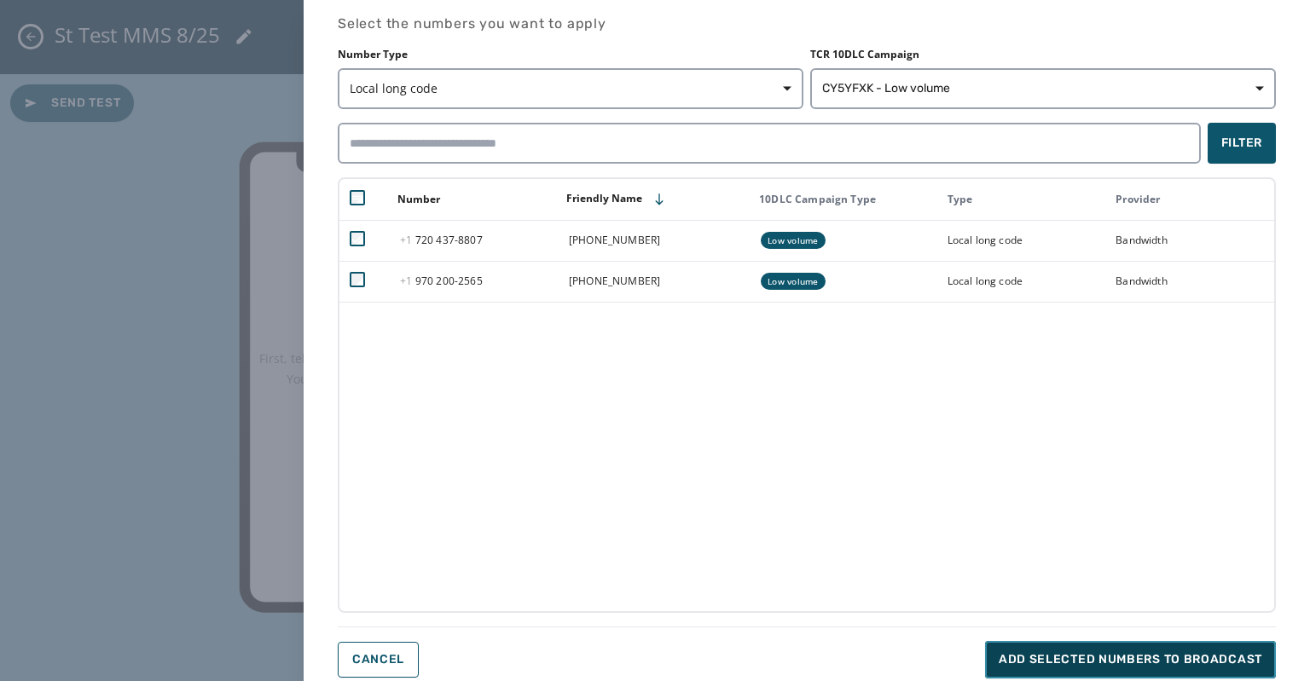
click at [1024, 661] on span "Add selected numbers to broadcast" at bounding box center [1129, 659] width 263 height 17
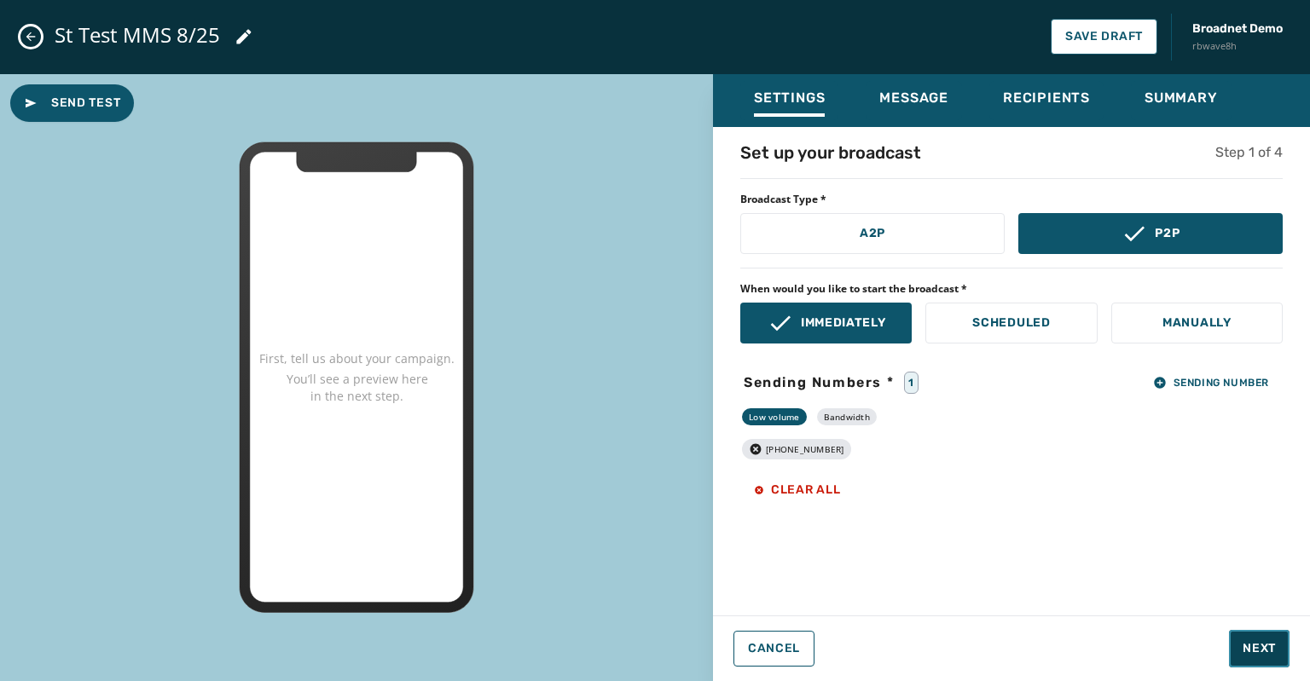
click at [1266, 644] on span "Next" at bounding box center [1258, 648] width 33 height 17
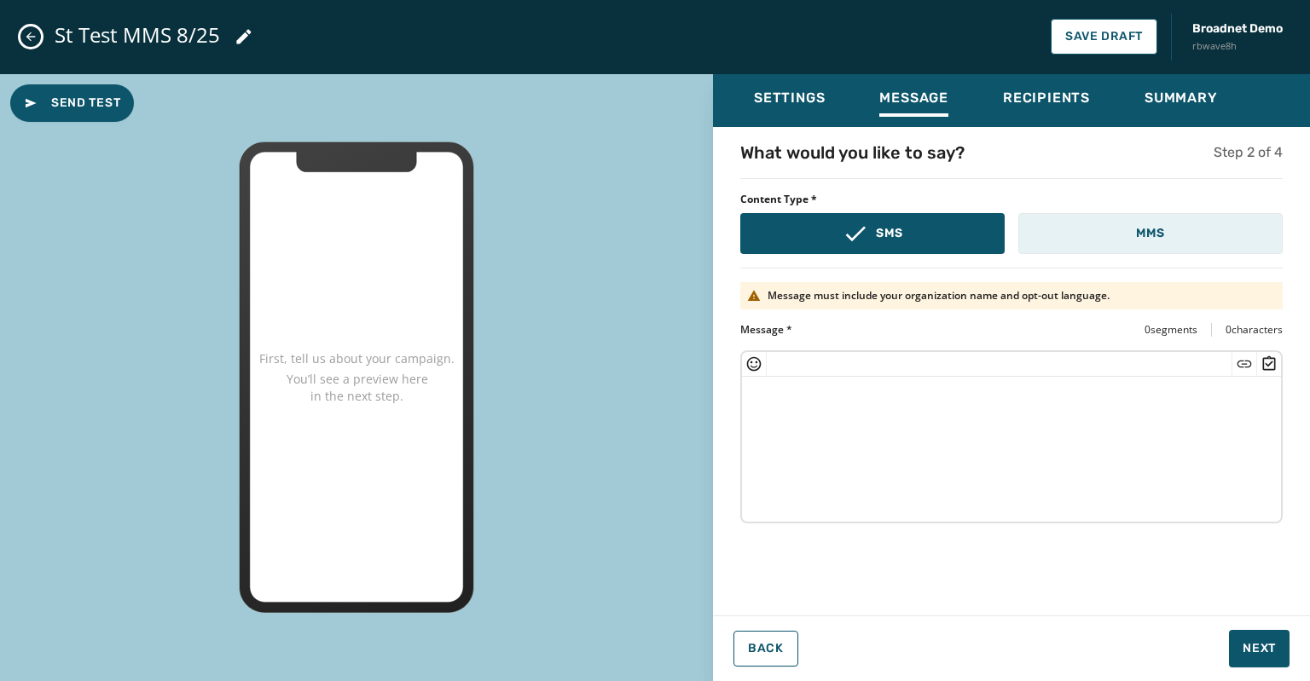
click at [1146, 231] on p "MMS" at bounding box center [1150, 233] width 28 height 17
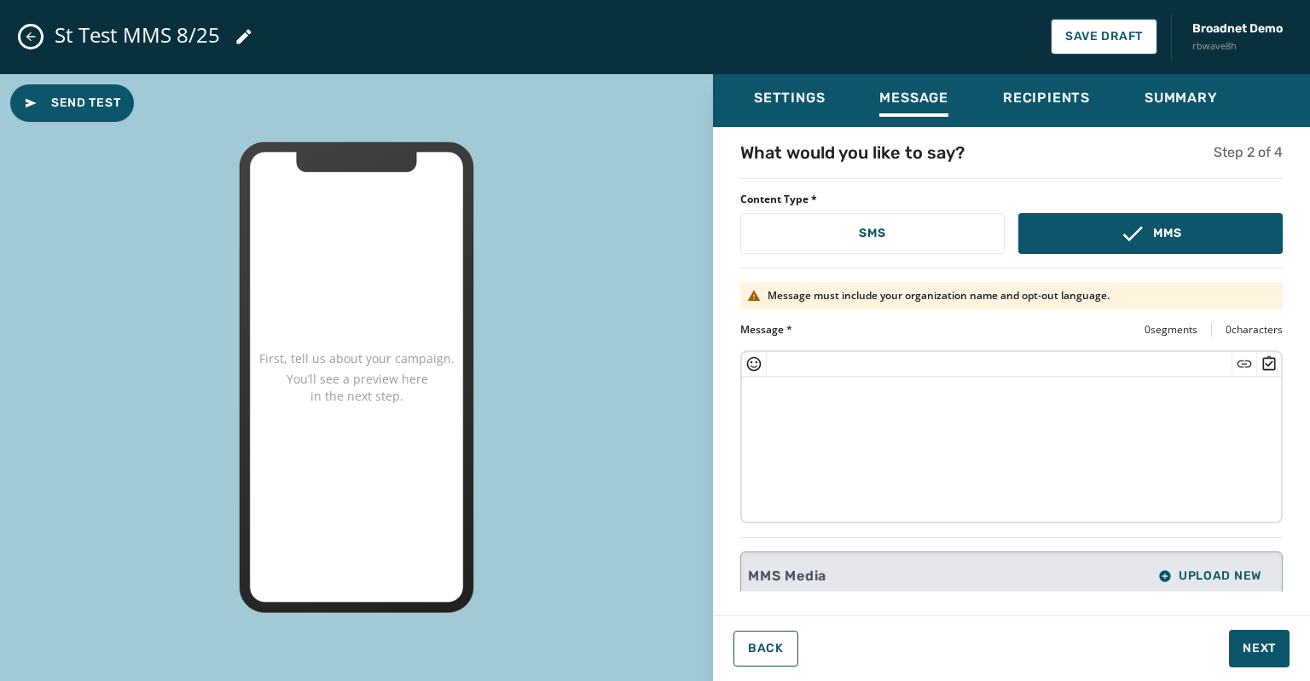
click at [853, 576] on div "MMS Media Upload New" at bounding box center [1011, 576] width 527 height 34
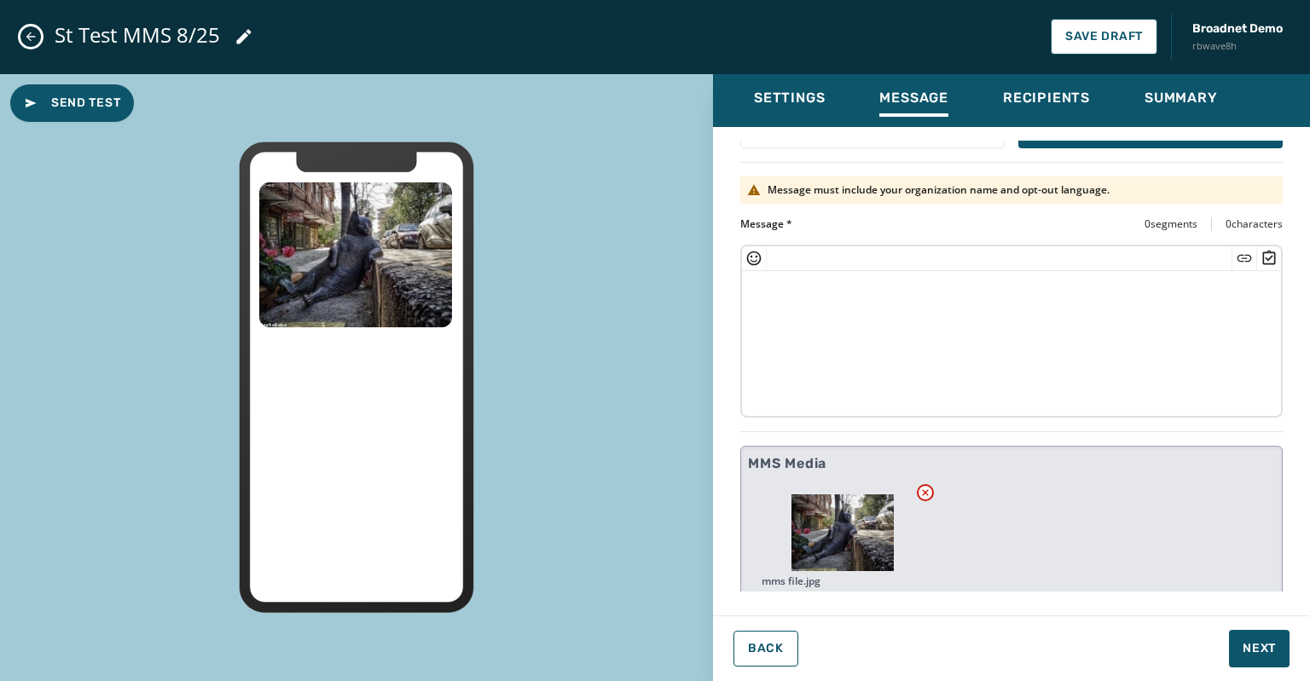
scroll to position [109, 0]
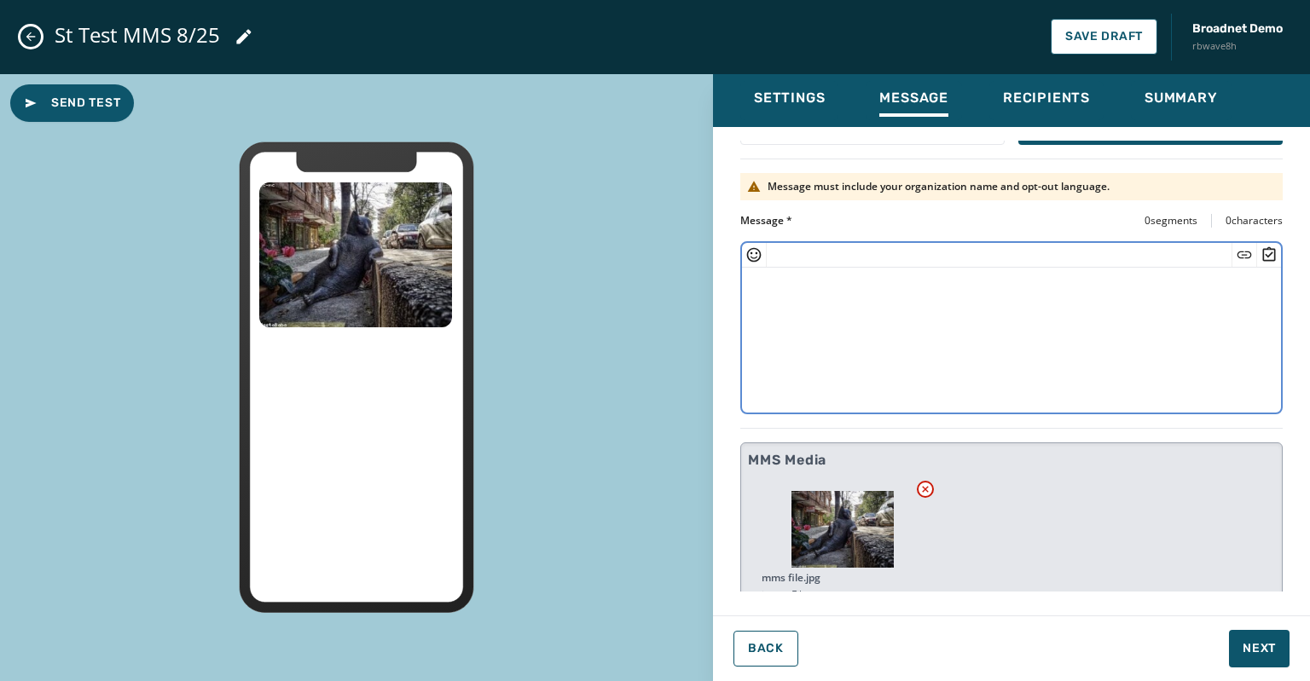
click at [761, 281] on textarea at bounding box center [1011, 338] width 539 height 140
paste textarea "**********"
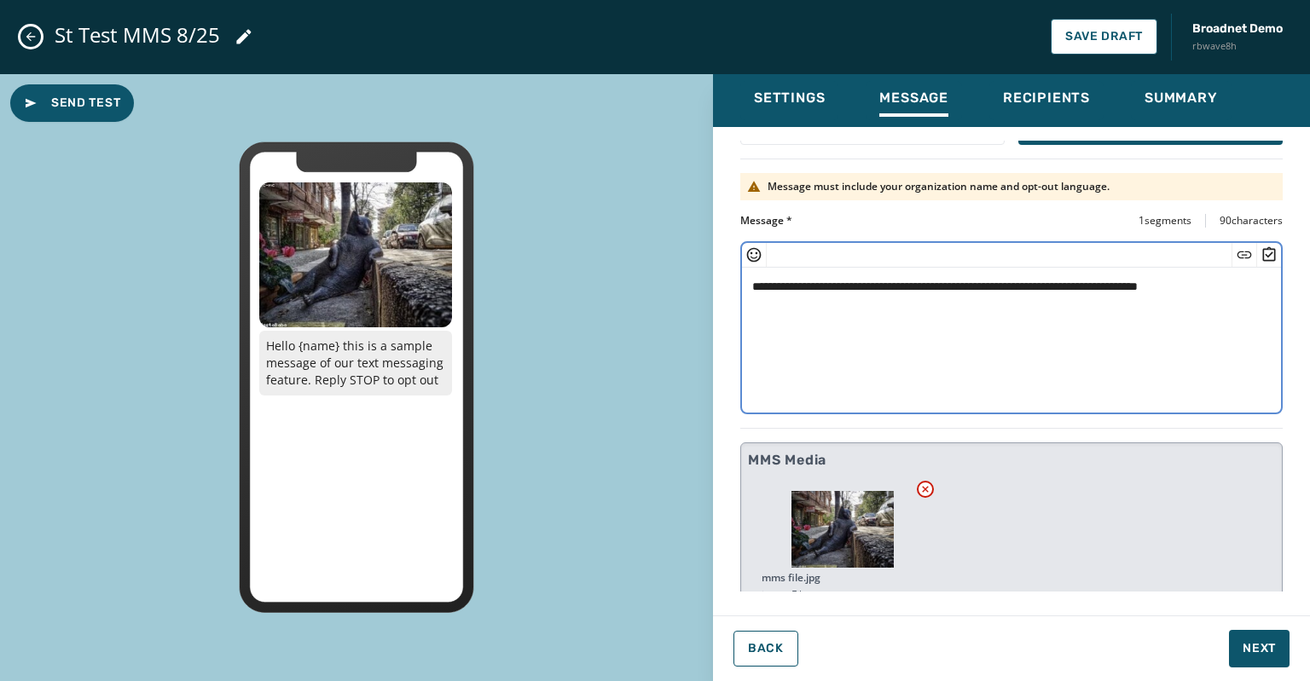
click at [832, 290] on textarea "**********" at bounding box center [1005, 338] width 527 height 140
click at [830, 290] on textarea "**********" at bounding box center [1005, 338] width 527 height 140
click at [824, 285] on textarea "**********" at bounding box center [1005, 338] width 527 height 140
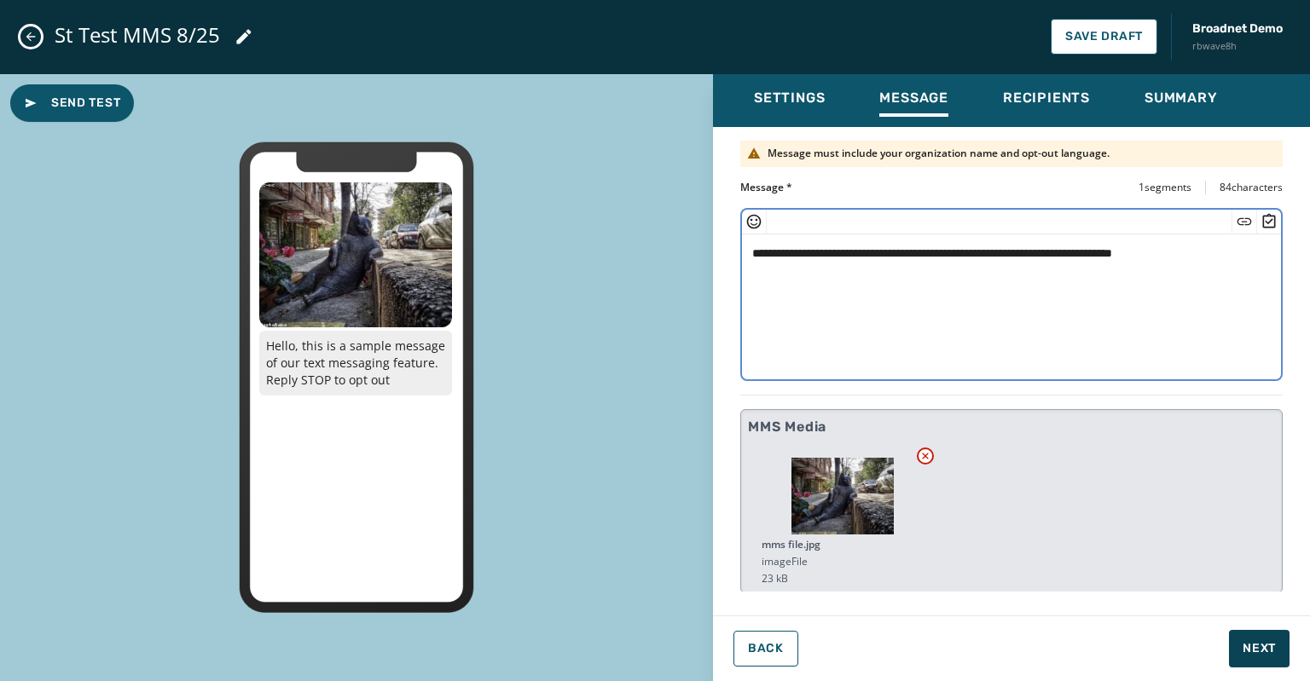
type textarea "**********"
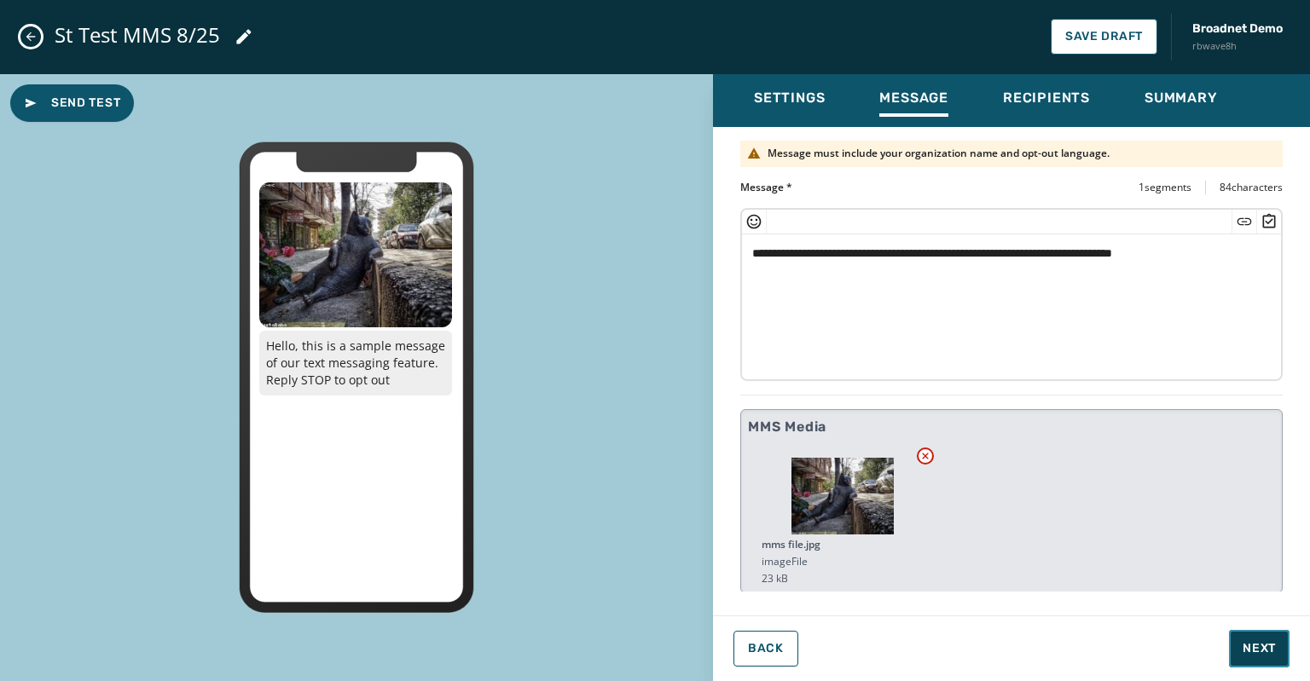
click at [1263, 648] on span "Next" at bounding box center [1258, 648] width 33 height 17
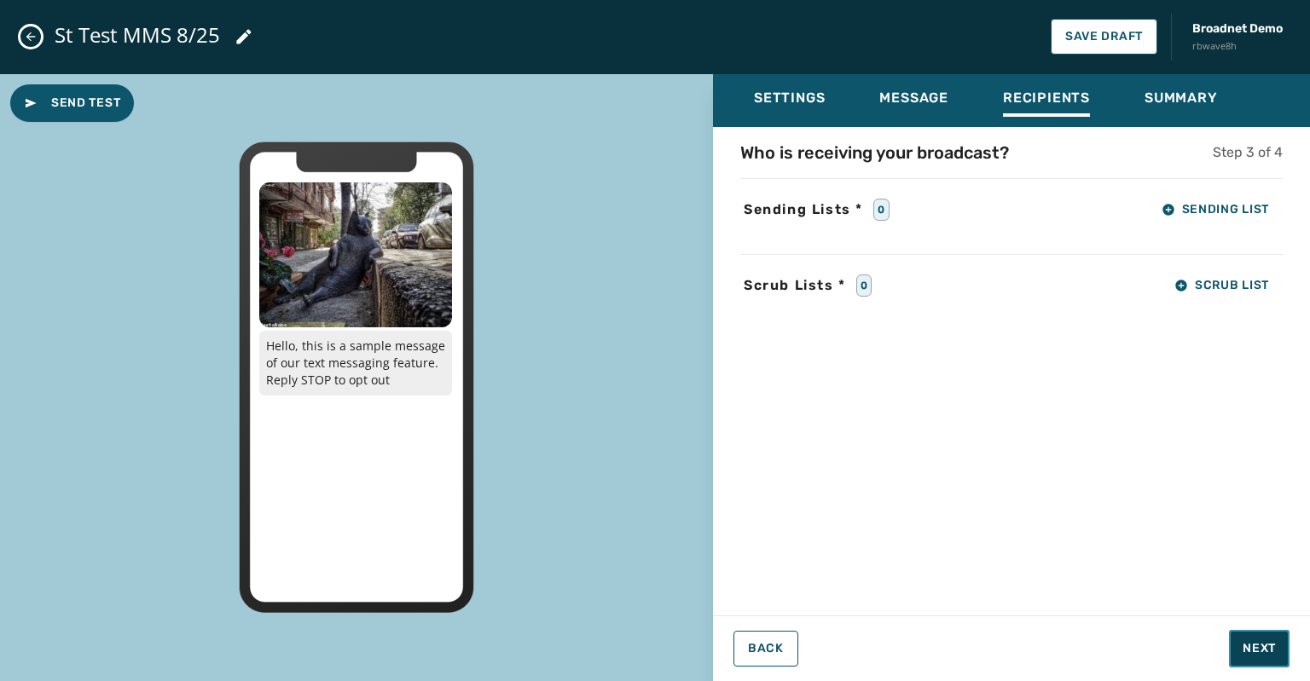
scroll to position [0, 0]
click at [1154, 217] on button "Sending List" at bounding box center [1215, 210] width 135 height 34
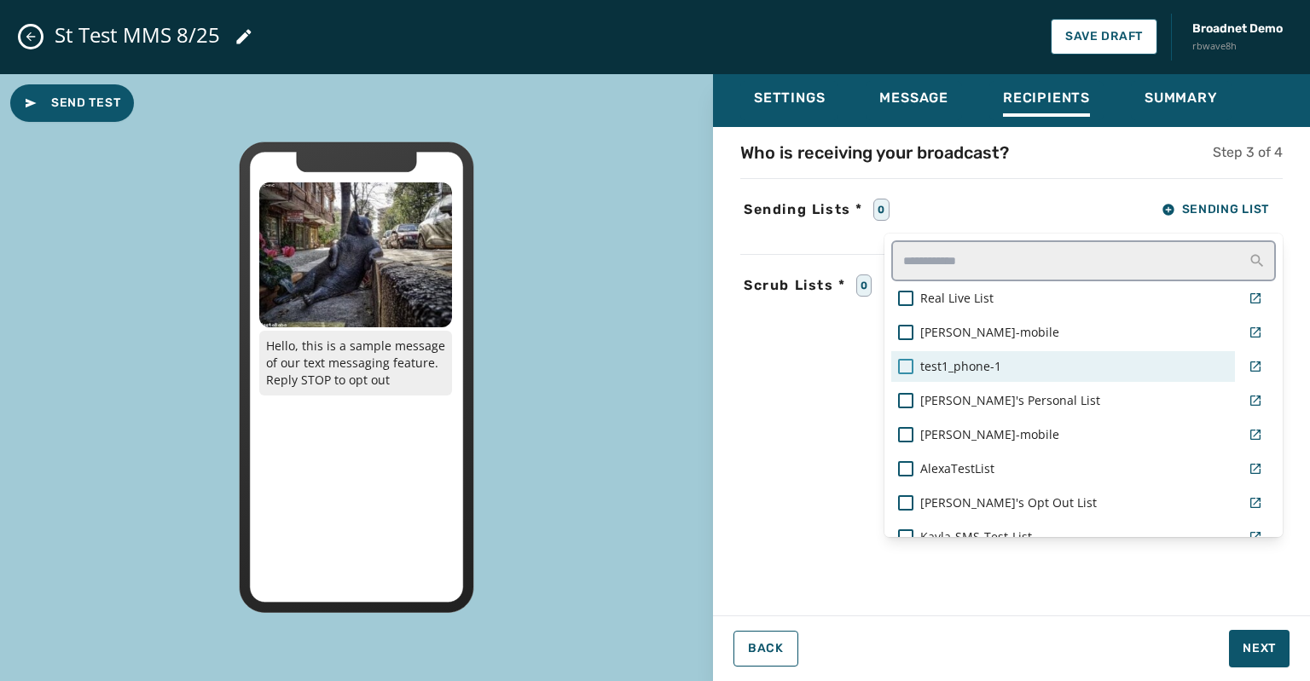
click at [900, 359] on div at bounding box center [905, 366] width 15 height 15
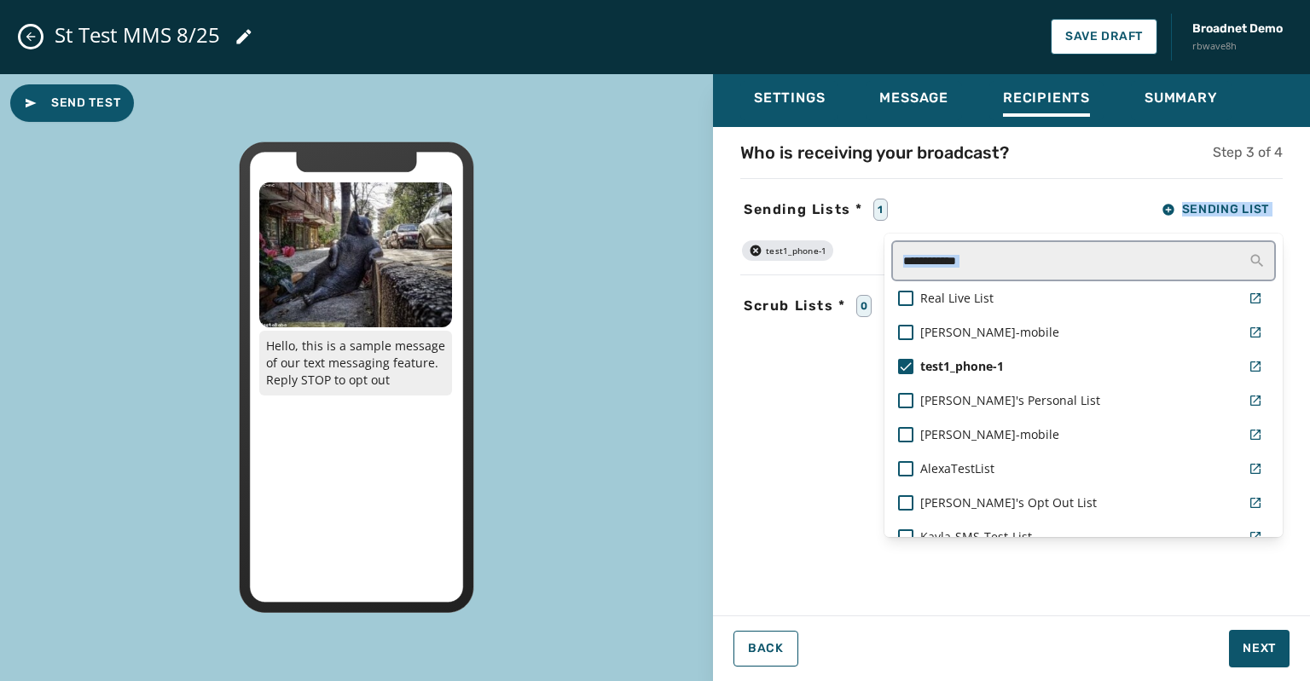
scroll to position [383, 0]
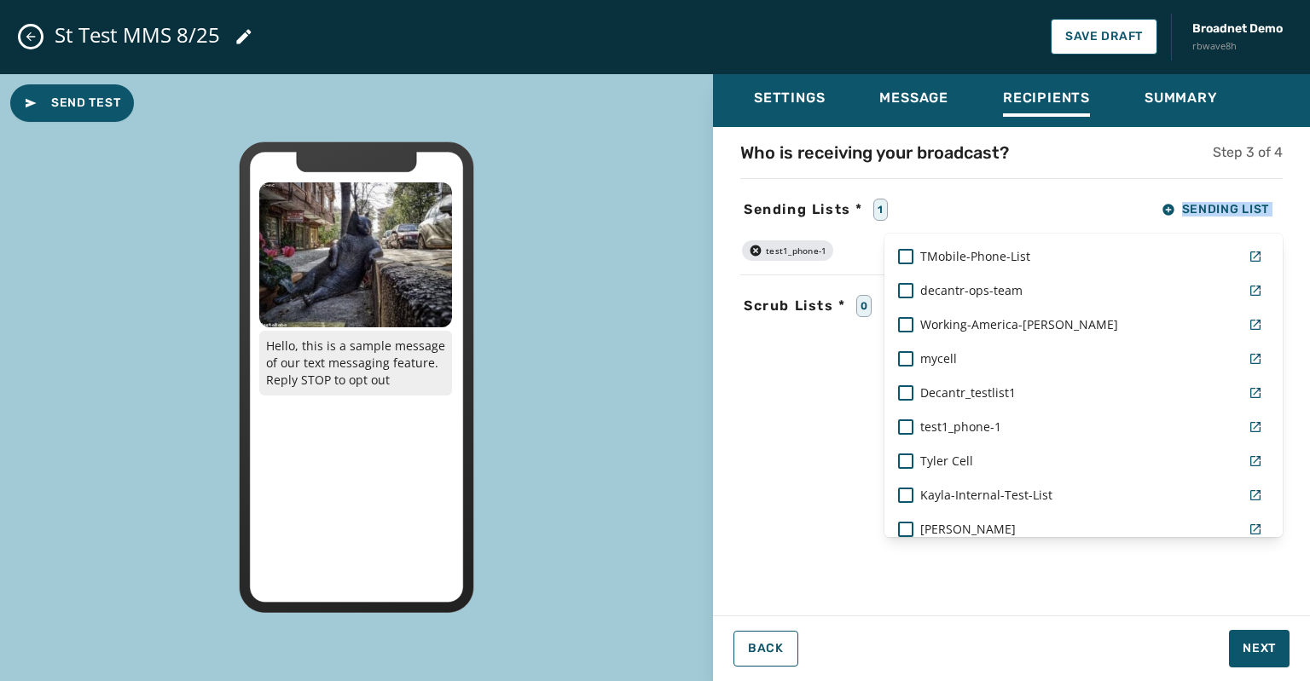
drag, startPoint x: 799, startPoint y: 526, endPoint x: 963, endPoint y: 645, distance: 202.1
click at [963, 645] on div "Settings Message Recipients Summary Who is receiving your broadcast? Step 3 of …" at bounding box center [1011, 371] width 597 height 594
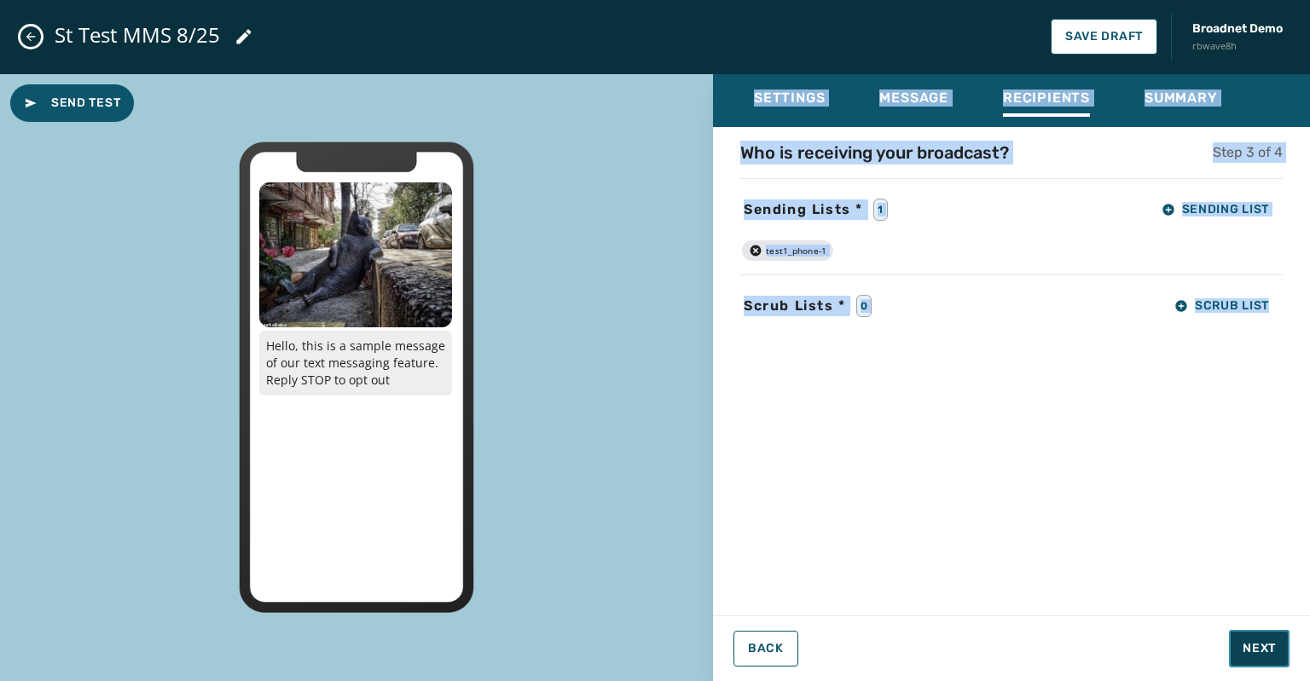
click at [1255, 648] on span "Next" at bounding box center [1258, 648] width 33 height 17
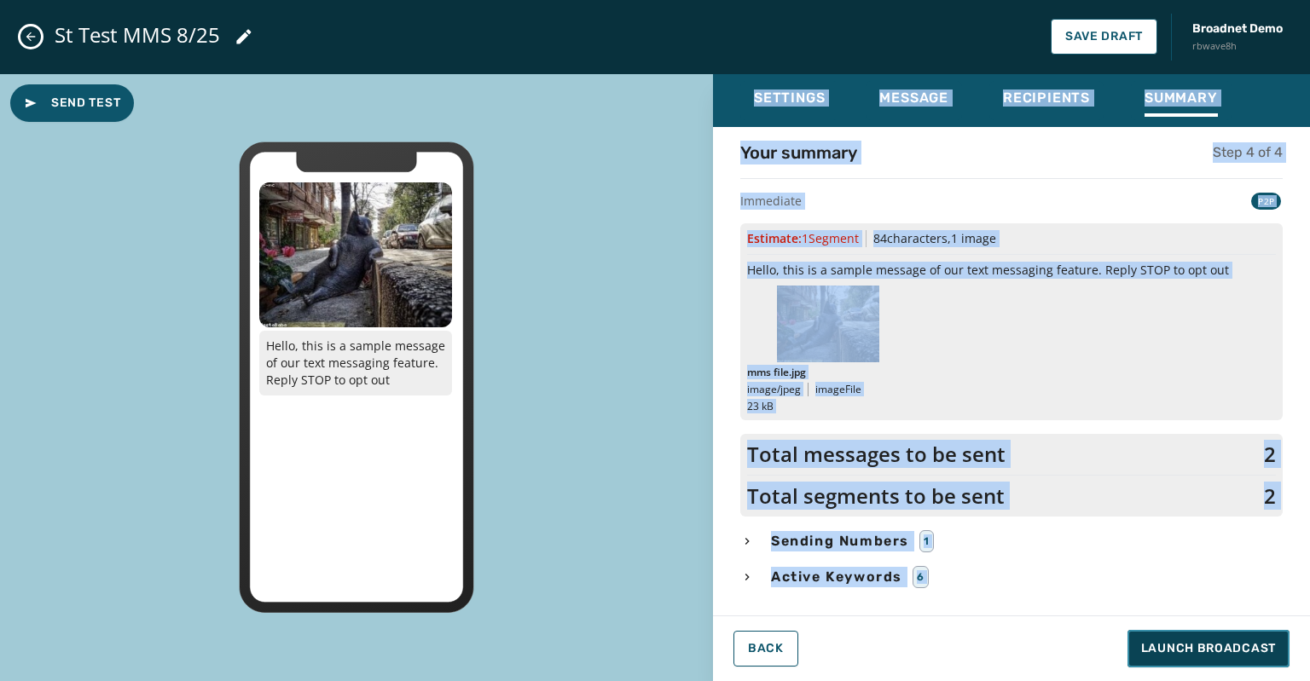
click at [1191, 640] on span "Launch Broadcast" at bounding box center [1208, 648] width 135 height 17
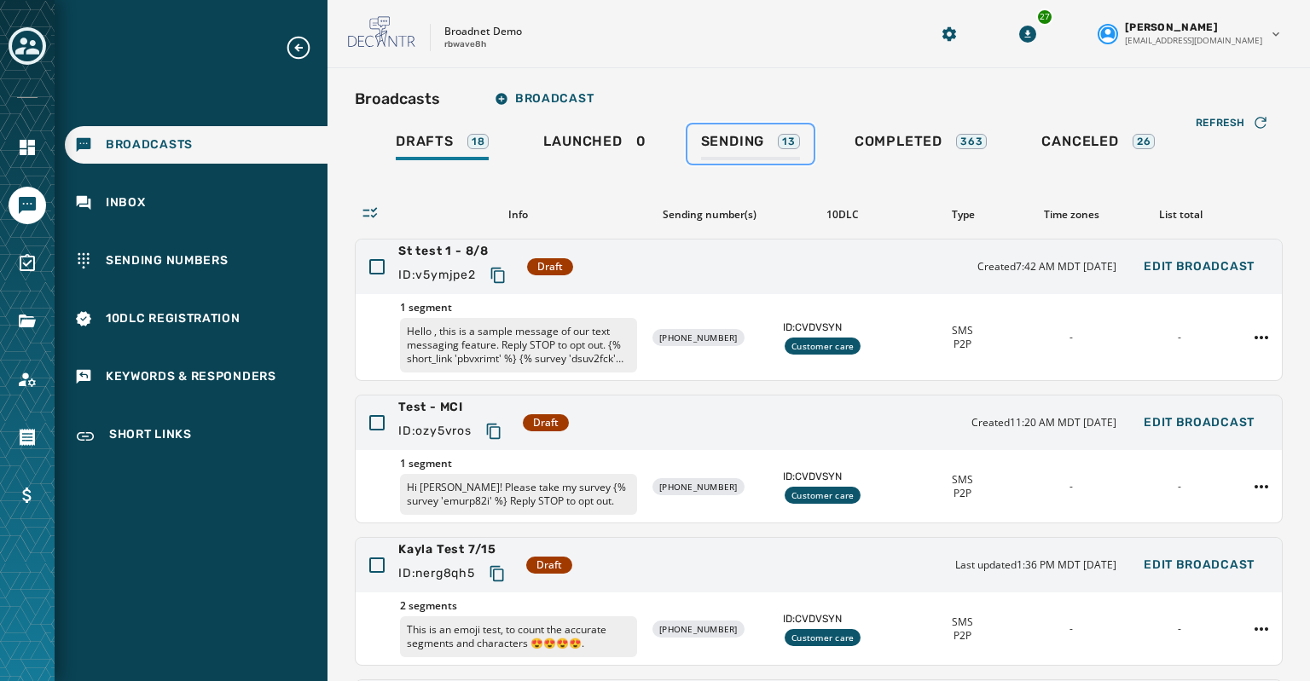
click at [701, 136] on span "Sending" at bounding box center [733, 141] width 64 height 17
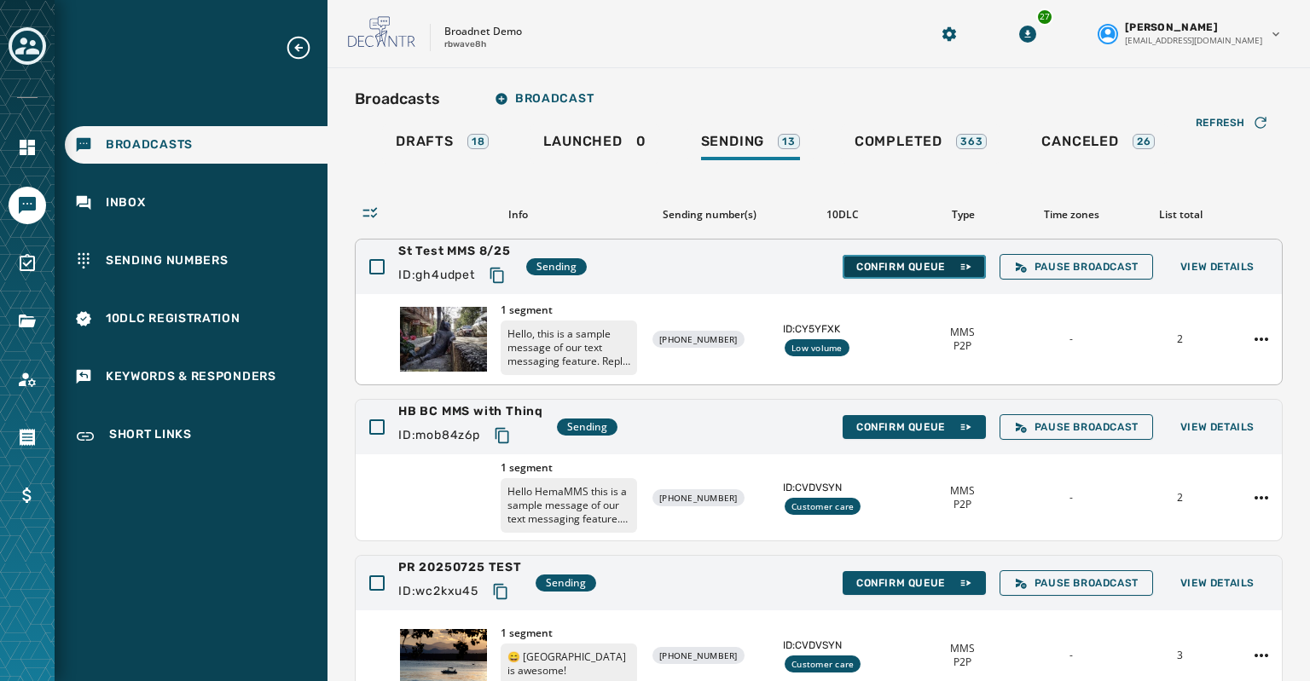
click at [877, 265] on span "Confirm Queue" at bounding box center [914, 267] width 116 height 14
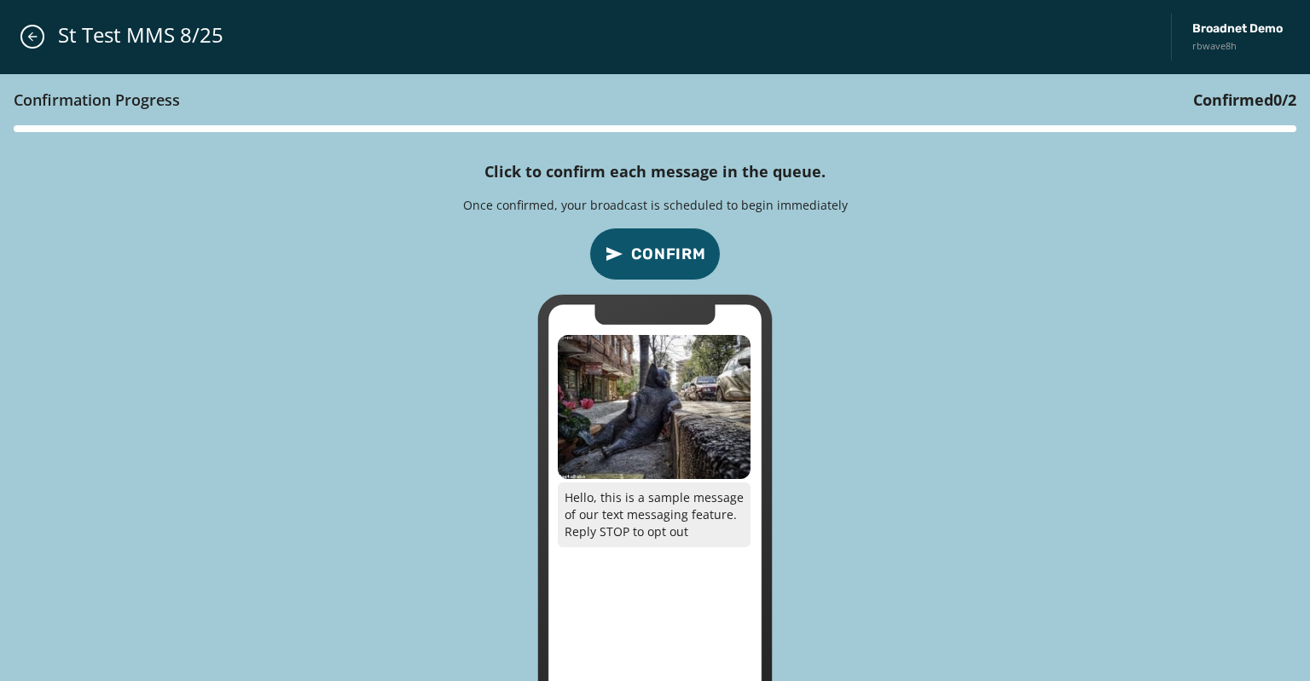
click at [648, 257] on span "Confirm" at bounding box center [668, 254] width 75 height 24
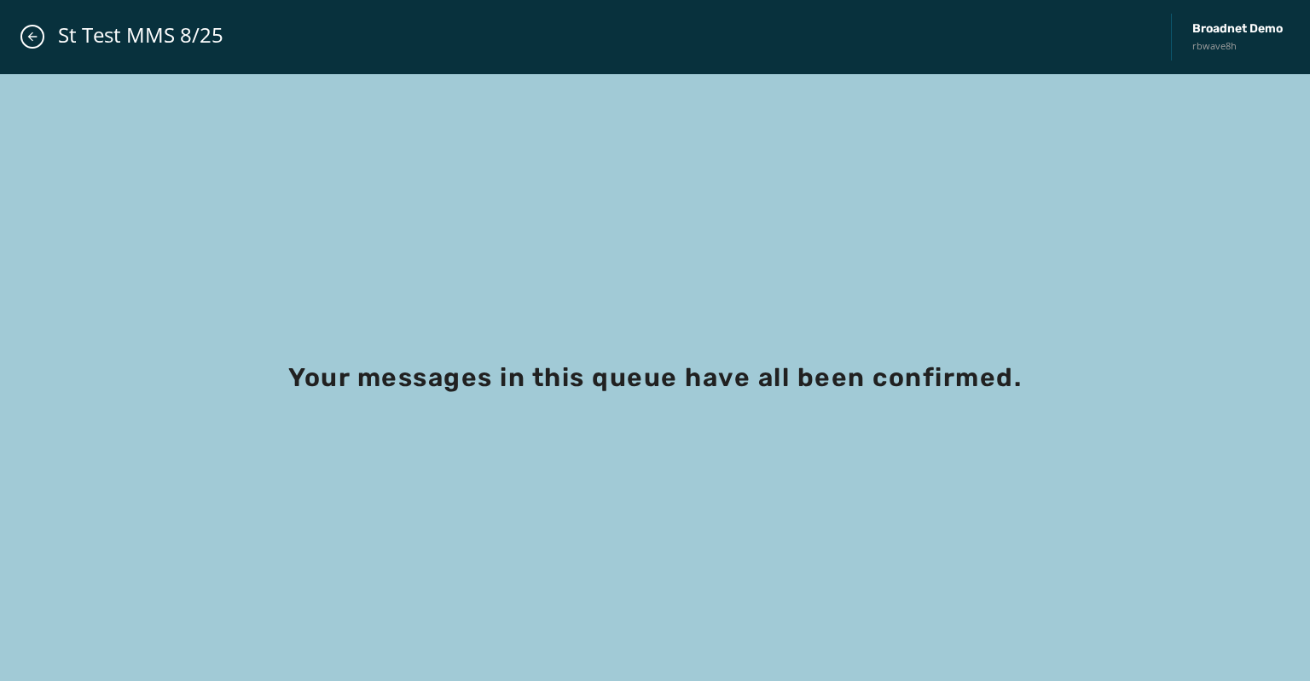
click at [24, 49] on div "St Test MMS 8/25 Broadnet Demo rbwave8h" at bounding box center [655, 37] width 1310 height 74
click at [36, 31] on icon "Close admin drawer" at bounding box center [33, 37] width 14 height 14
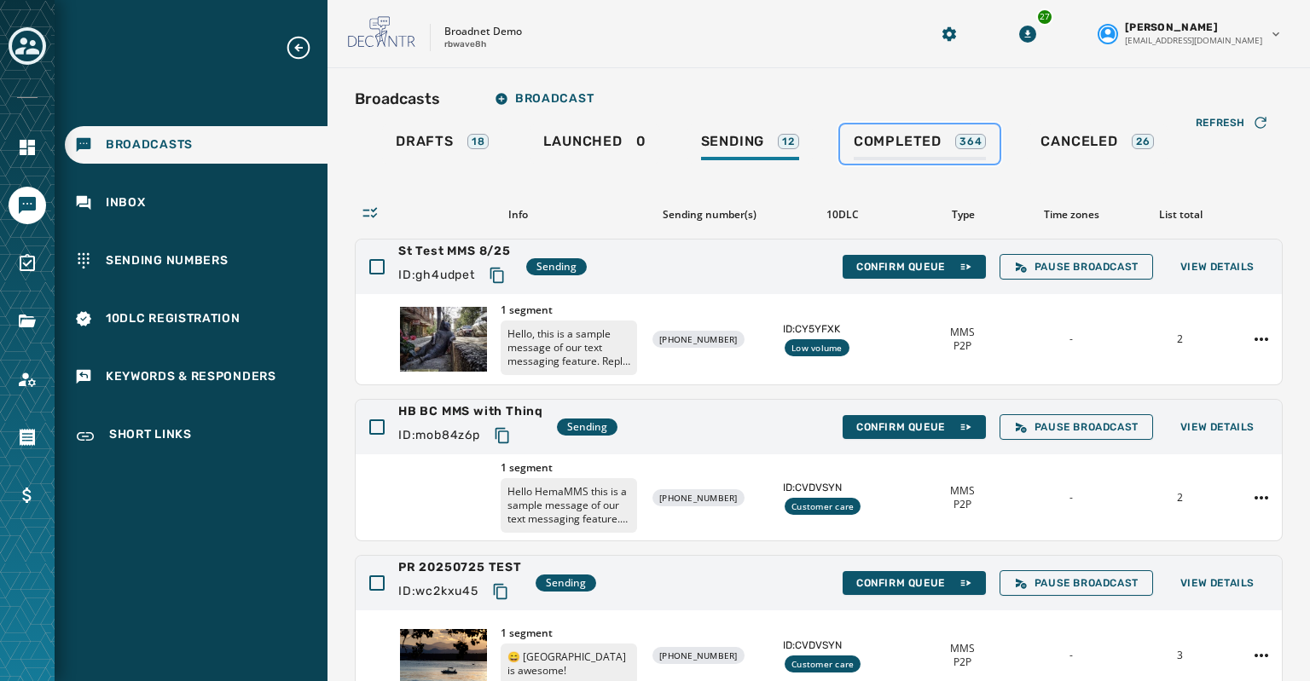
click at [894, 130] on link "Completed 364" at bounding box center [920, 143] width 160 height 39
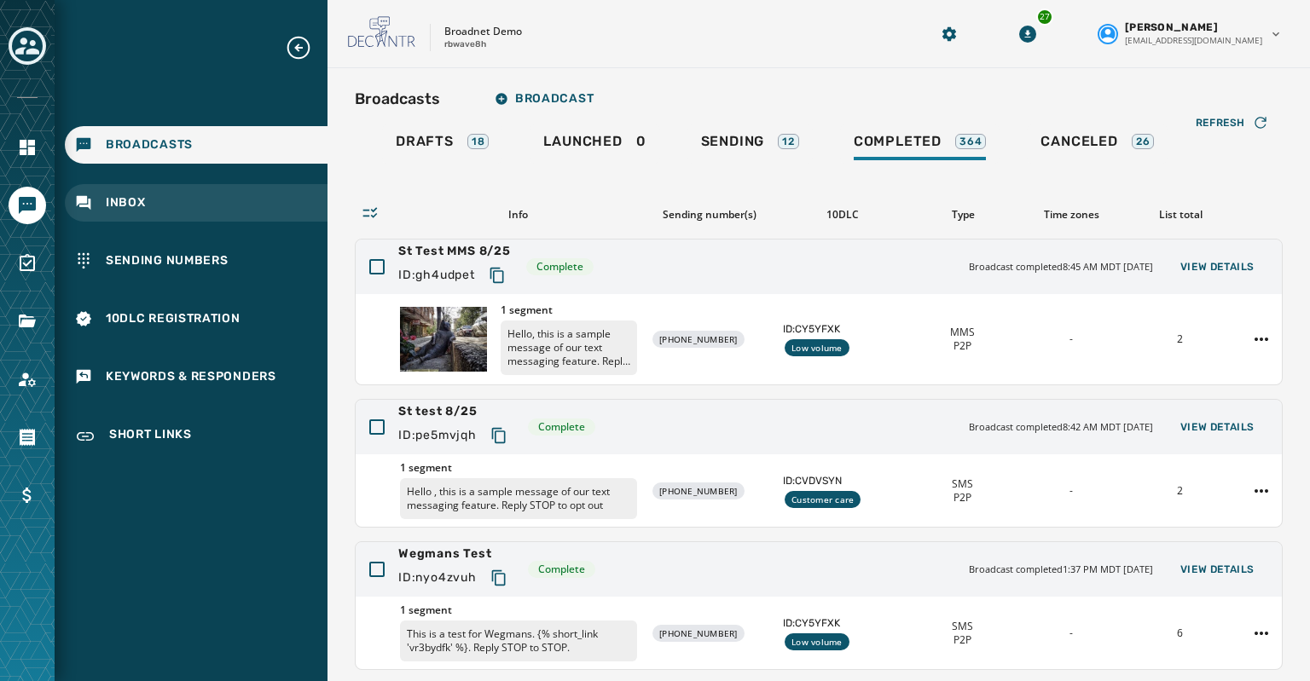
click at [122, 201] on span "Inbox" at bounding box center [126, 202] width 40 height 17
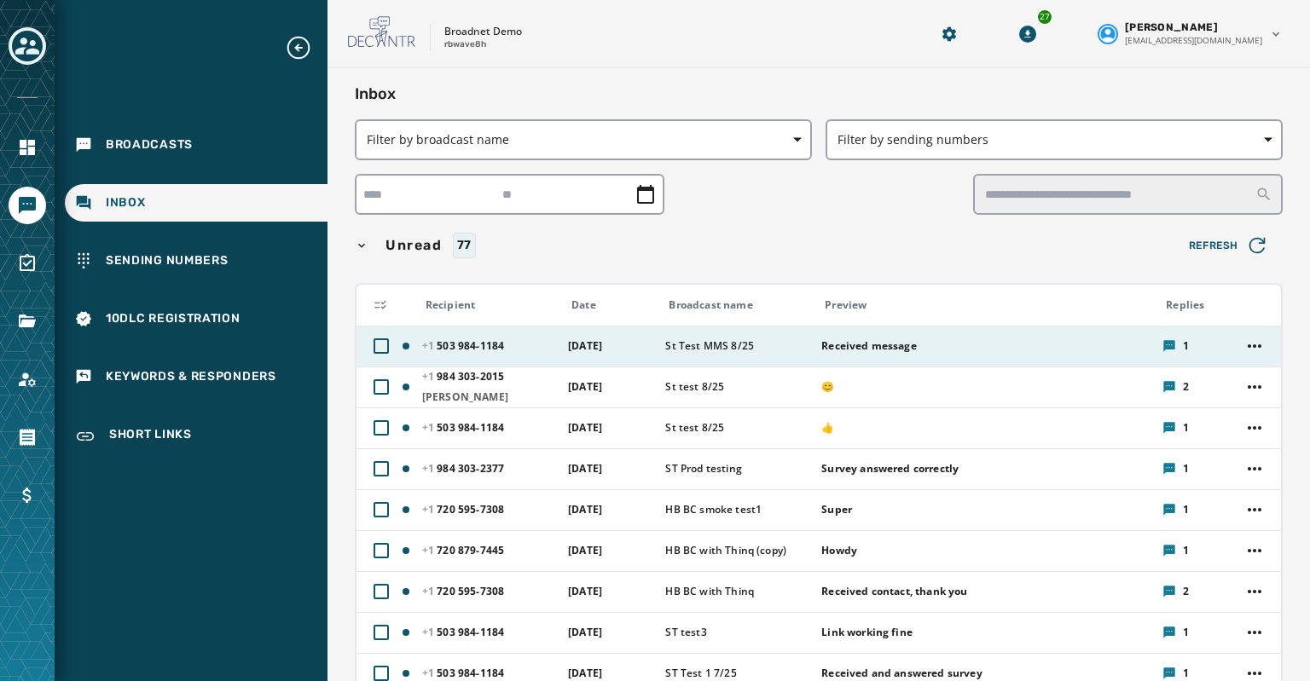
click at [821, 354] on div "Received message" at bounding box center [986, 346] width 330 height 27
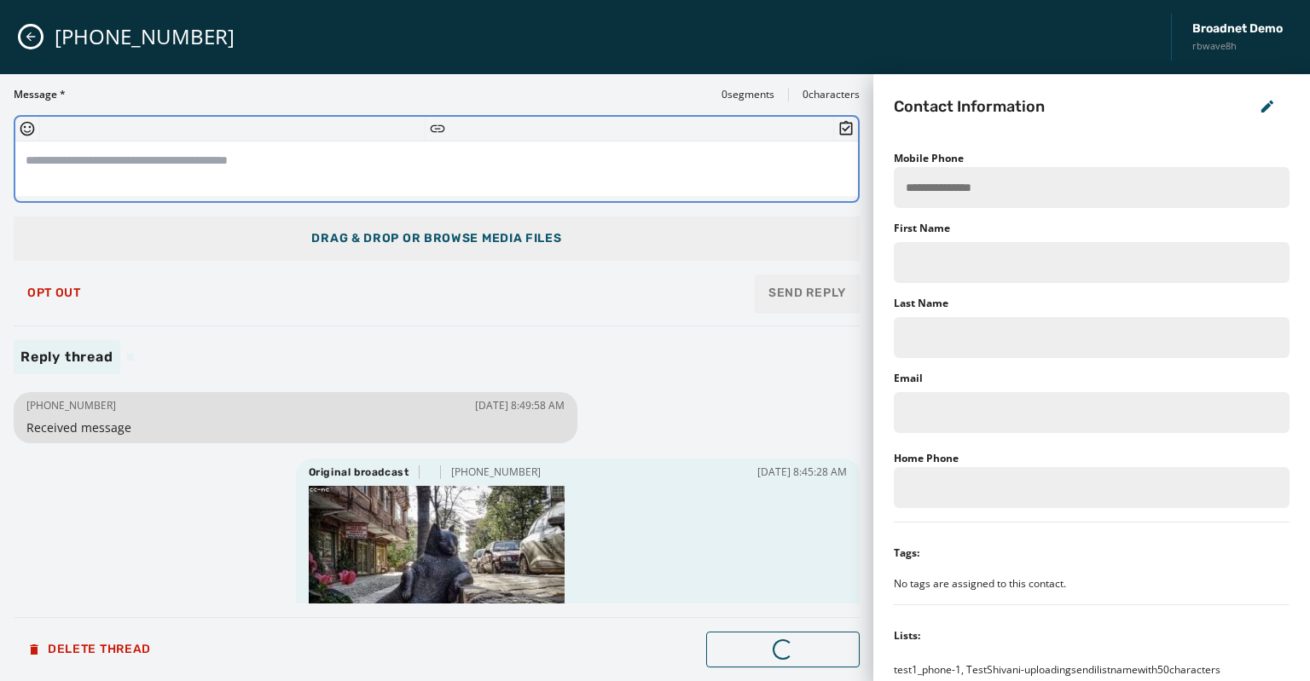
click at [274, 176] on textarea at bounding box center [436, 169] width 842 height 55
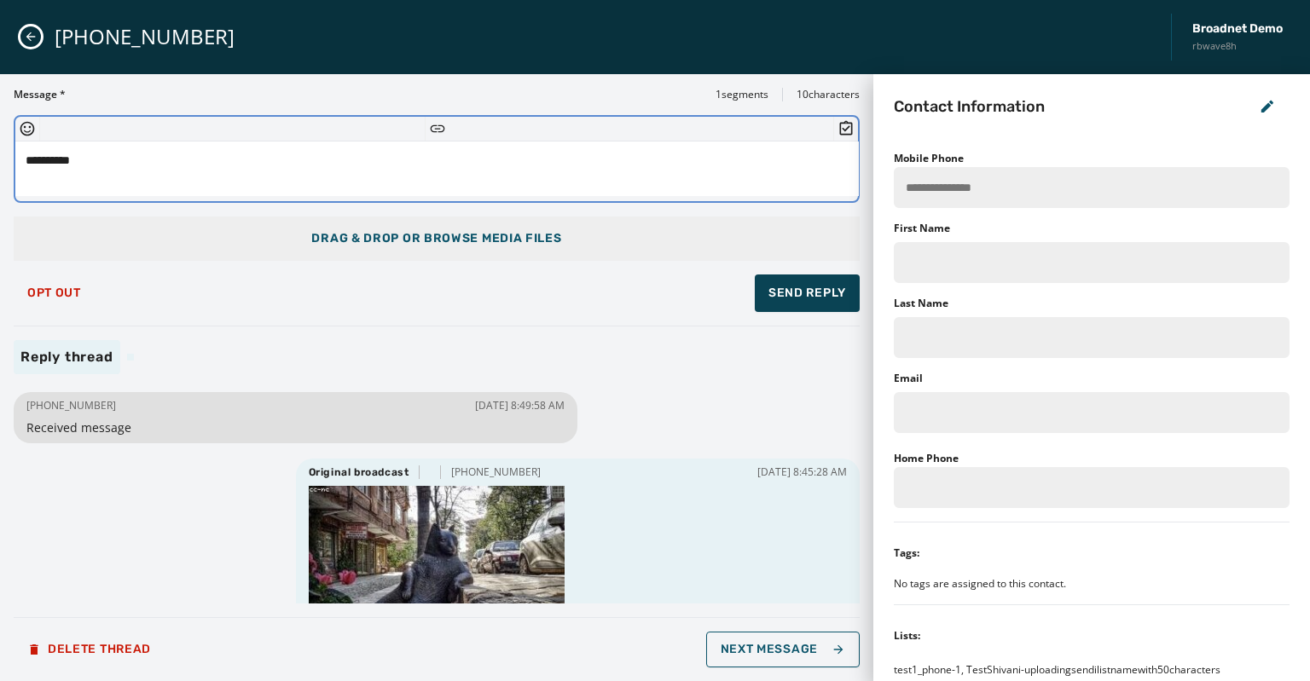
type textarea "*********"
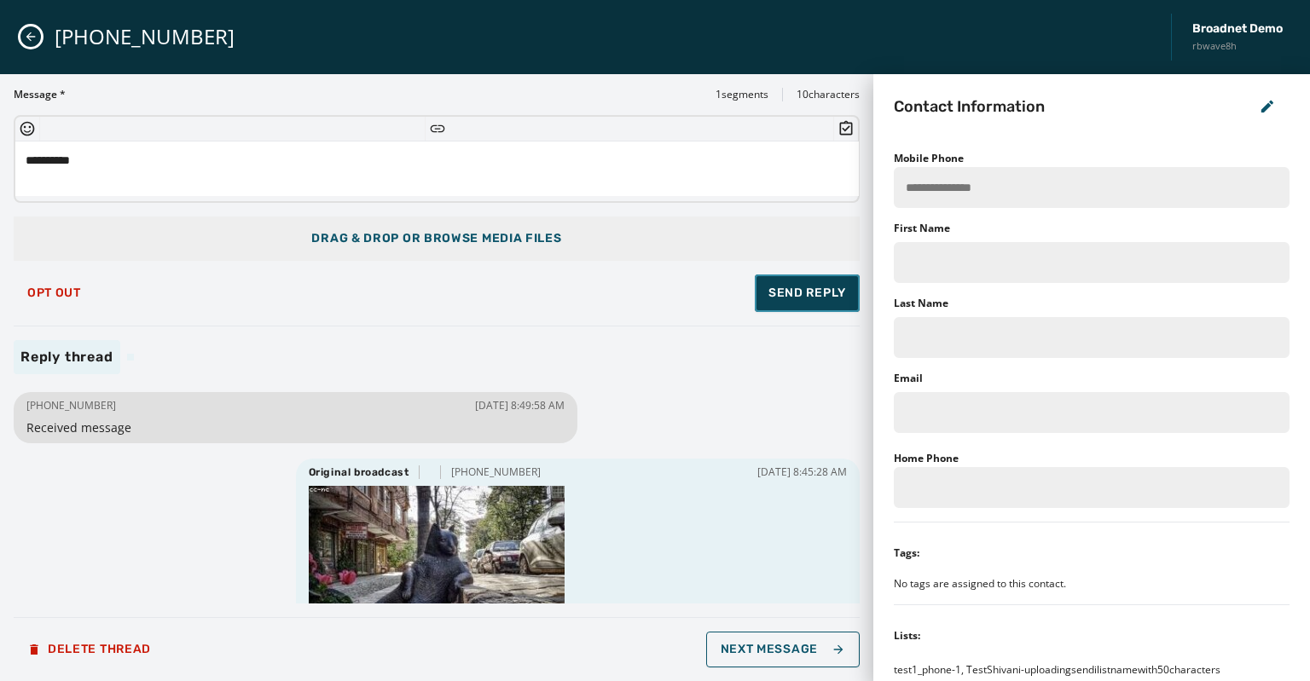
click at [814, 297] on span "Send Reply" at bounding box center [807, 293] width 78 height 17
